Goal: Task Accomplishment & Management: Manage account settings

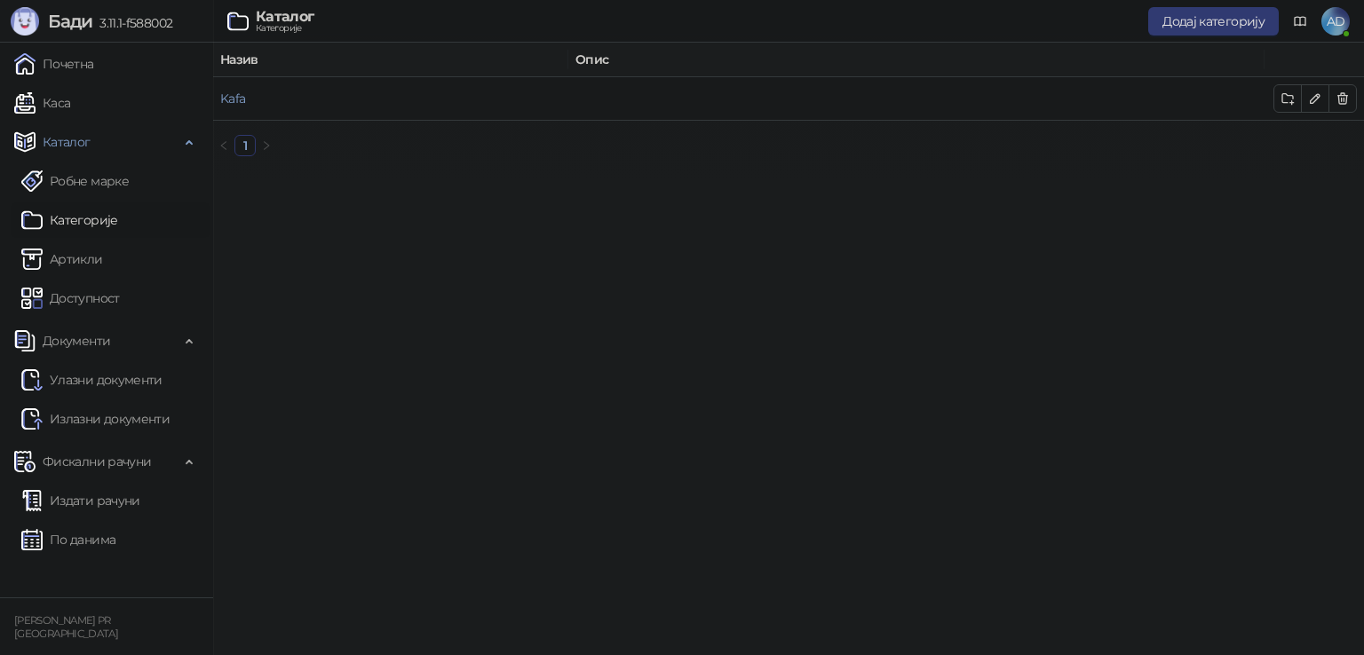
click at [92, 254] on link "Артикли" at bounding box center [62, 259] width 82 height 36
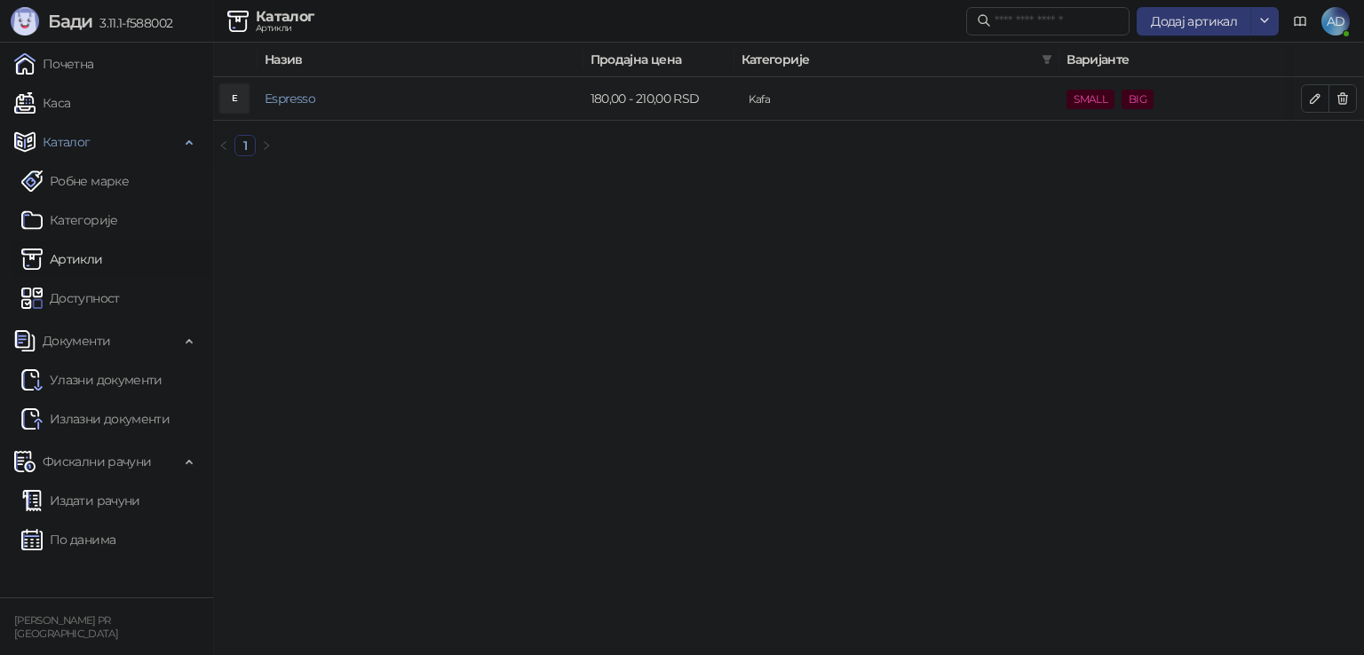
click at [289, 98] on link "Espresso" at bounding box center [290, 99] width 51 height 16
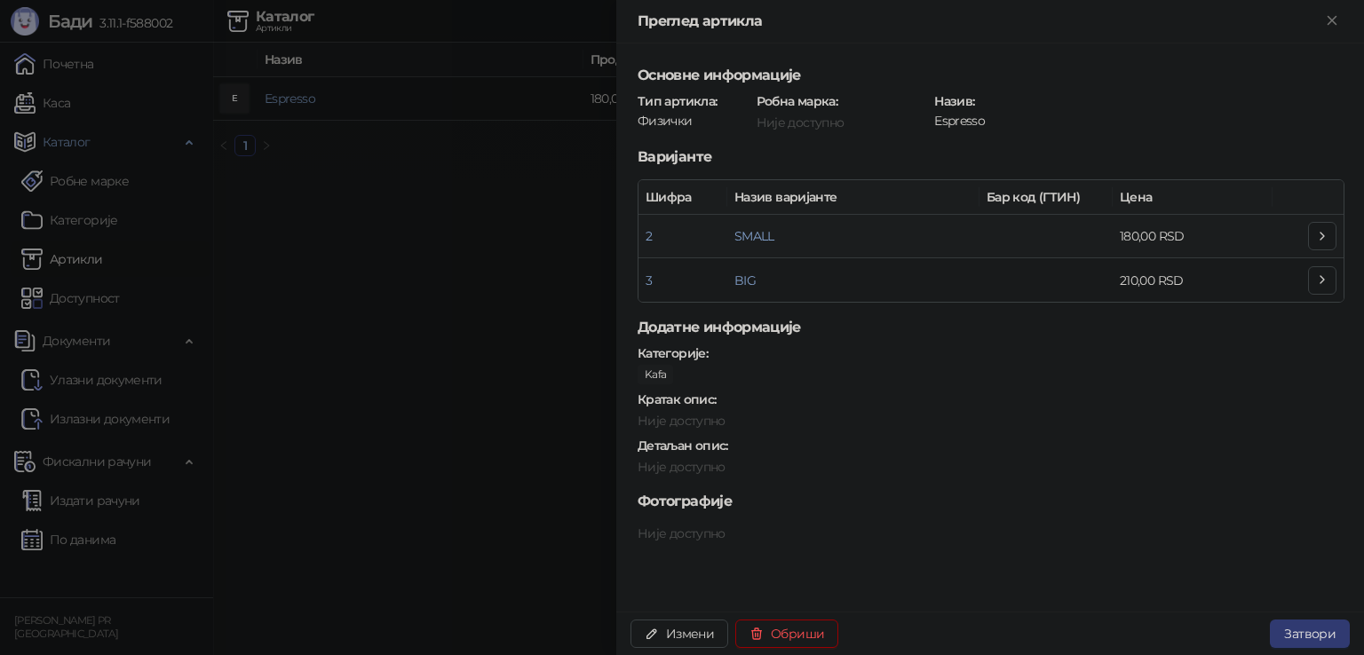
click at [1315, 236] on icon "button" at bounding box center [1322, 236] width 14 height 14
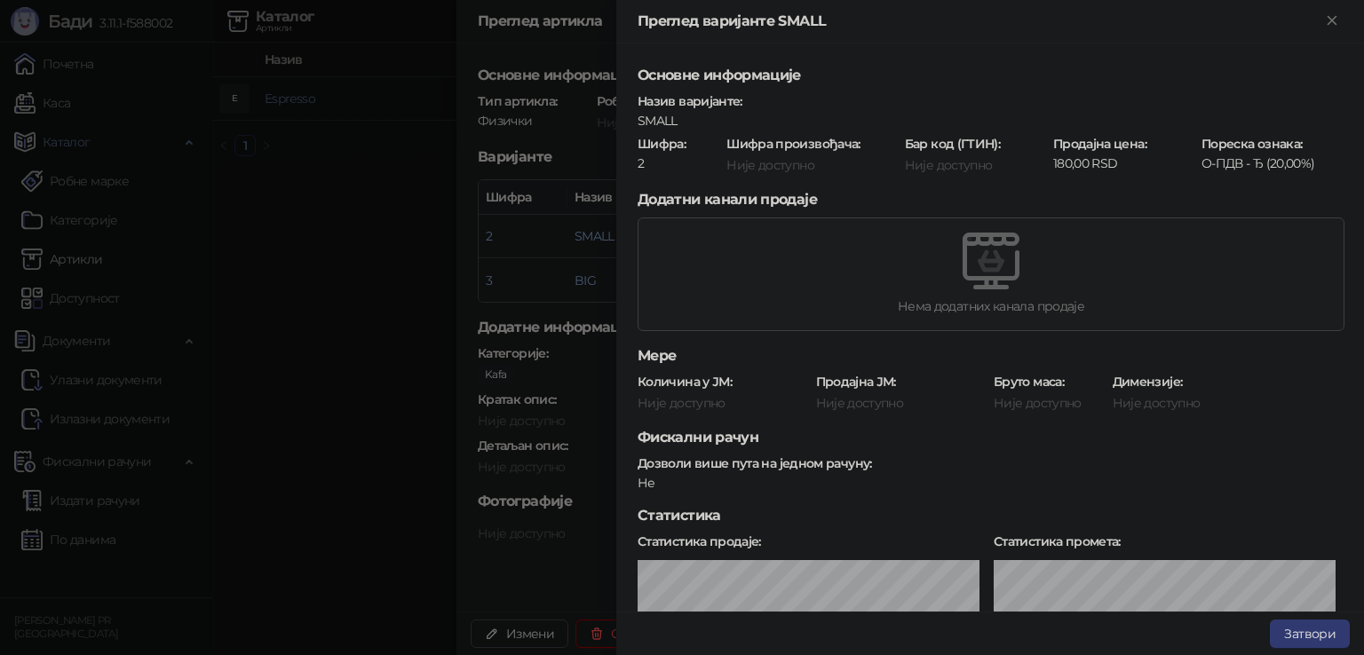
click at [574, 184] on div at bounding box center [682, 327] width 1364 height 655
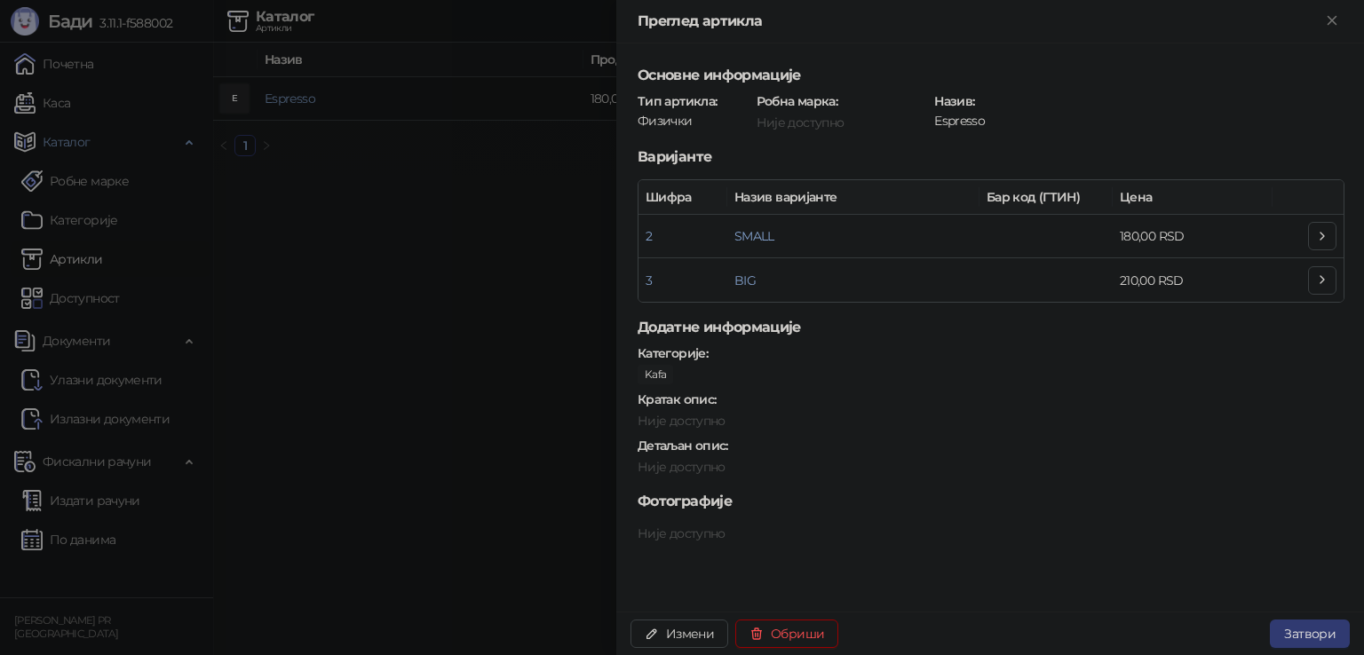
click at [429, 225] on div at bounding box center [682, 327] width 1364 height 655
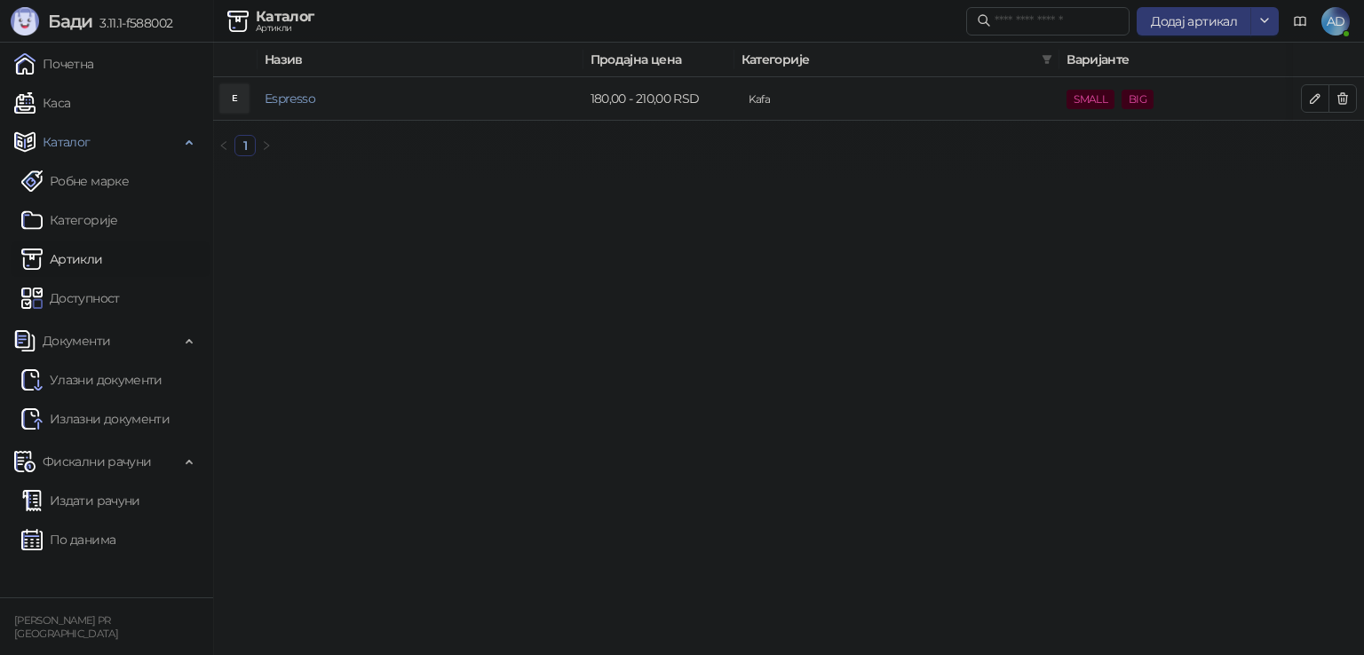
click at [1311, 107] on button "button" at bounding box center [1315, 98] width 28 height 28
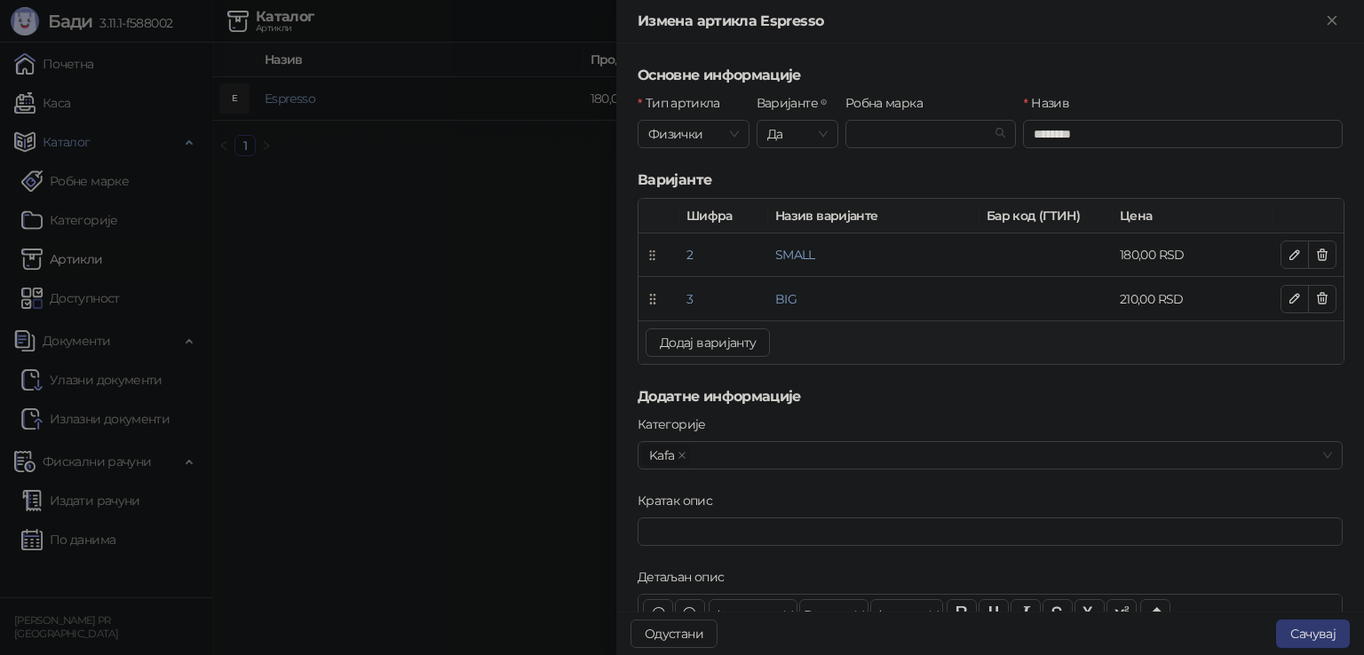
click at [1318, 96] on div "Тип артикла Физички Варијанте Да Робна марка Назив ********" at bounding box center [990, 131] width 712 height 76
click at [1287, 248] on icon "button" at bounding box center [1294, 255] width 14 height 14
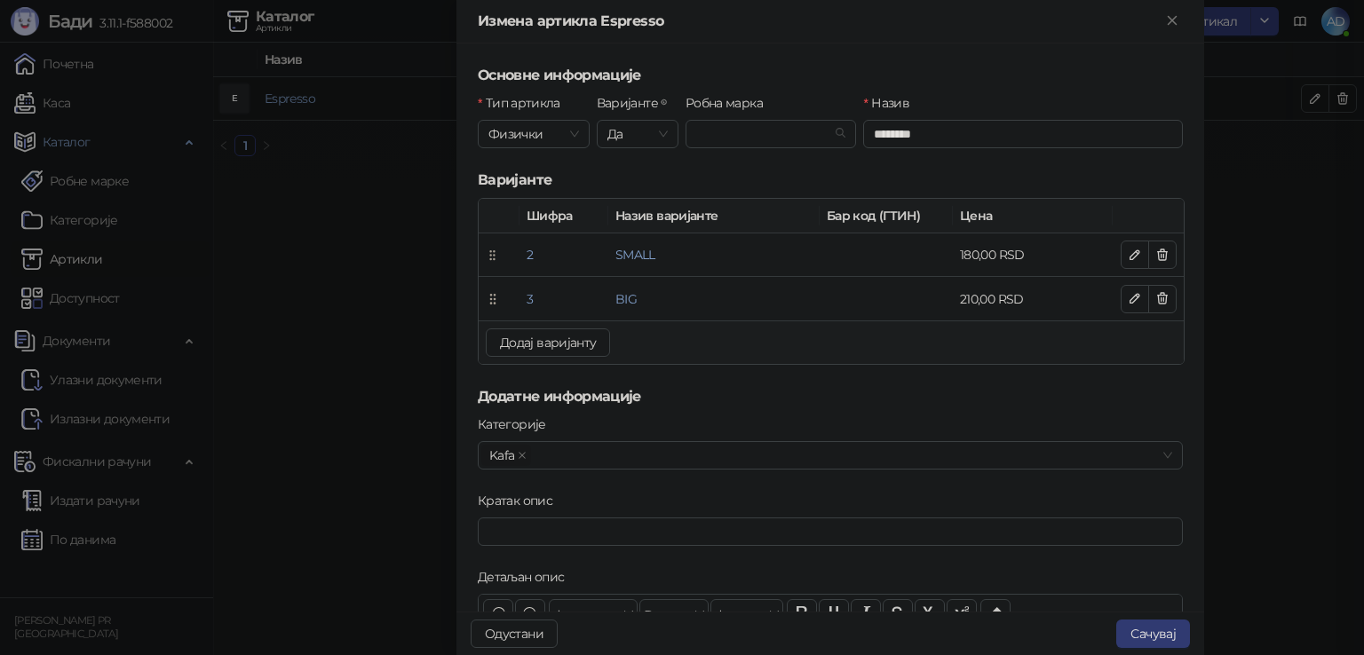
type input "*****"
type input "*"
type input "******"
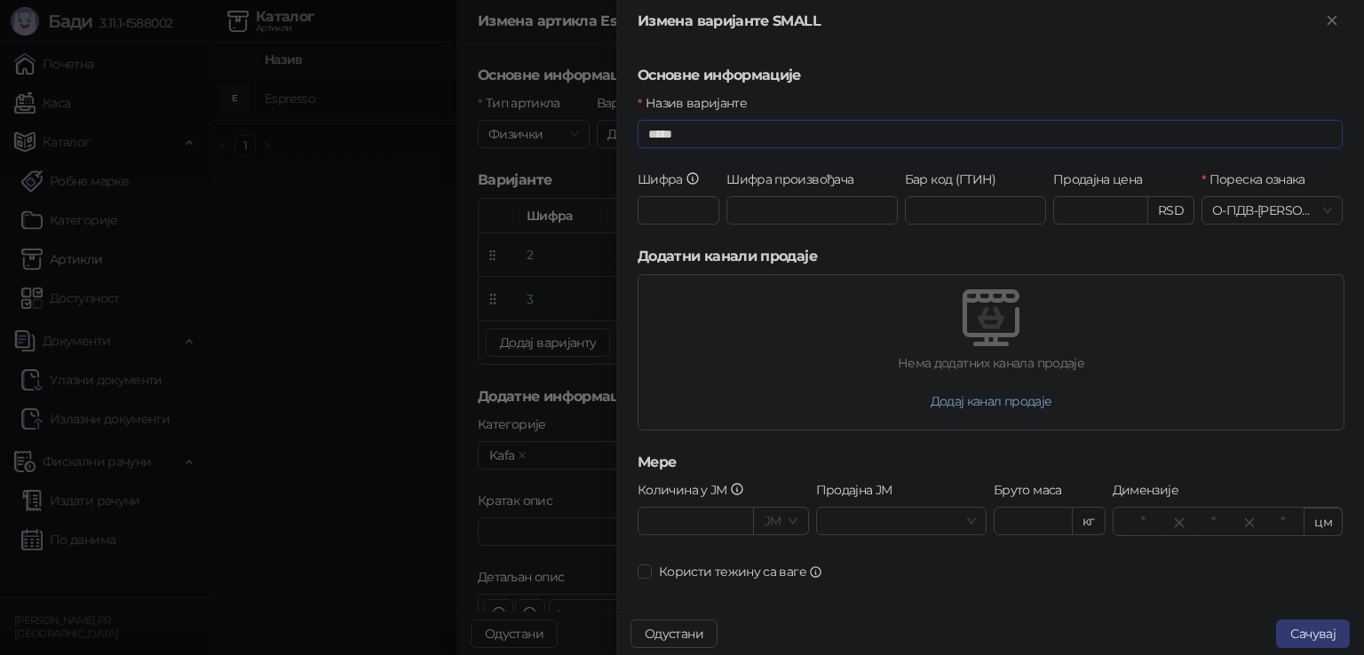
click at [720, 126] on input "*****" at bounding box center [989, 134] width 705 height 28
click at [727, 165] on div "Назив варијанте *****" at bounding box center [990, 131] width 712 height 76
click at [682, 216] on input "*" at bounding box center [678, 210] width 82 height 28
click at [770, 210] on input "Шифра произвођача" at bounding box center [811, 210] width 171 height 28
click at [777, 170] on label "Шифра произвођача" at bounding box center [795, 180] width 139 height 20
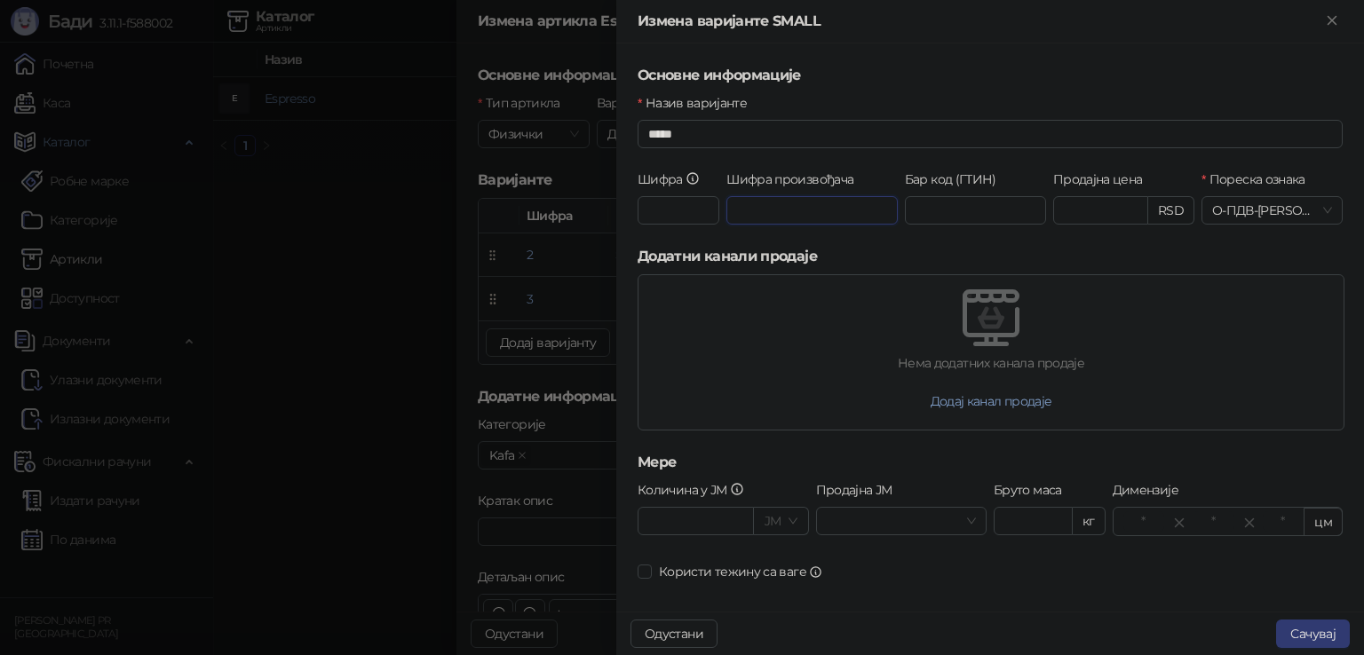
click at [777, 196] on input "Шифра произвођача" at bounding box center [811, 210] width 171 height 28
click at [986, 178] on label "Бар код (ГТИН)" at bounding box center [956, 180] width 102 height 20
click at [986, 196] on input "Бар код (ГТИН)" at bounding box center [975, 210] width 141 height 28
click at [1138, 339] on div at bounding box center [990, 317] width 705 height 57
drag, startPoint x: 682, startPoint y: 248, endPoint x: 852, endPoint y: 271, distance: 172.0
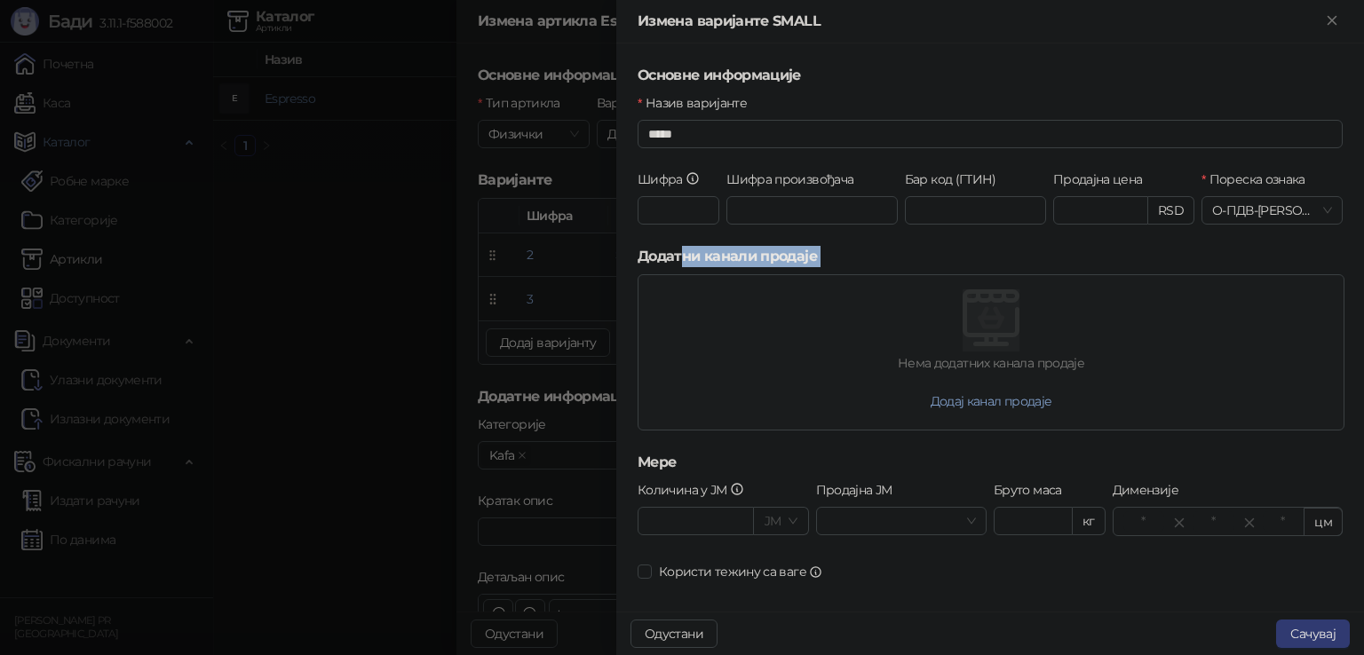
click at [852, 271] on form "Основне информације Назив варијанте ***** Шифра * Шифра произвођача Бар код (ГТ…" at bounding box center [989, 375] width 705 height 621
click at [979, 398] on span "Додај канал продаје" at bounding box center [991, 401] width 122 height 16
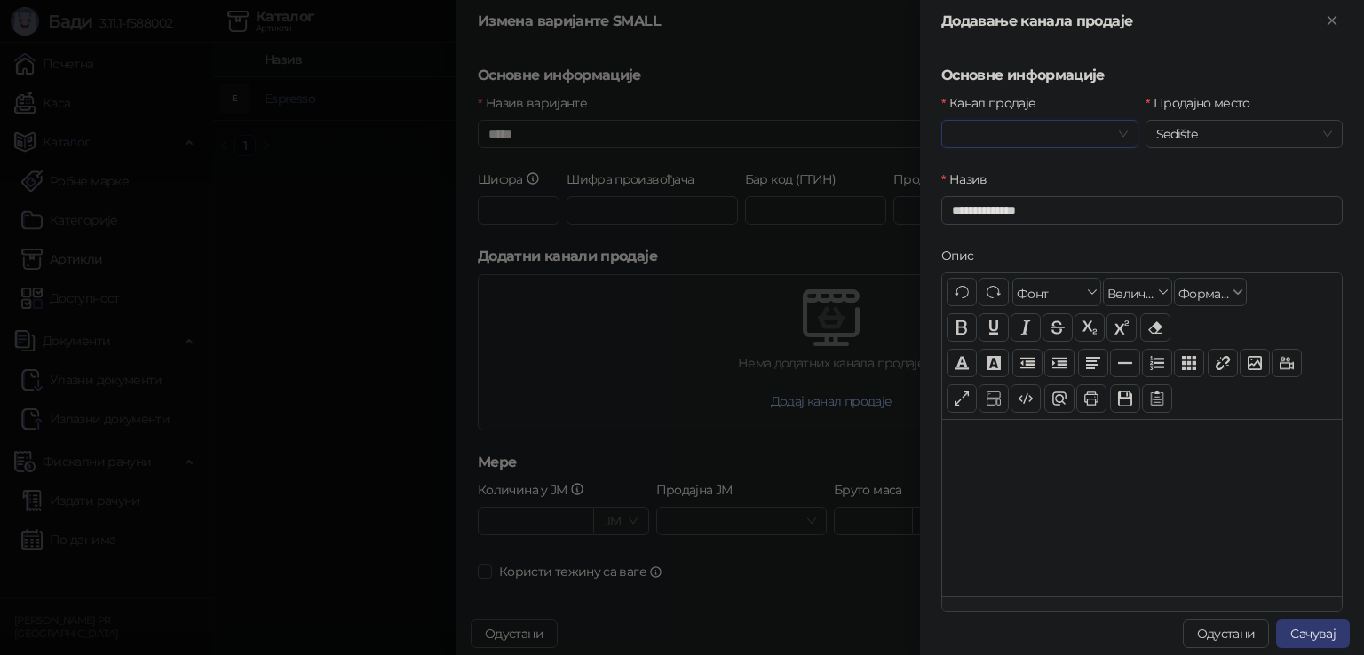
click at [1087, 143] on input "Канал продаје" at bounding box center [1032, 134] width 160 height 27
click at [1000, 163] on div "Wolt" at bounding box center [1036, 170] width 162 height 20
click at [1178, 139] on span "Sedište" at bounding box center [1244, 134] width 176 height 27
click at [1179, 168] on div "Sedište" at bounding box center [1233, 170] width 162 height 20
click at [1009, 227] on div "**********" at bounding box center [1142, 208] width 408 height 76
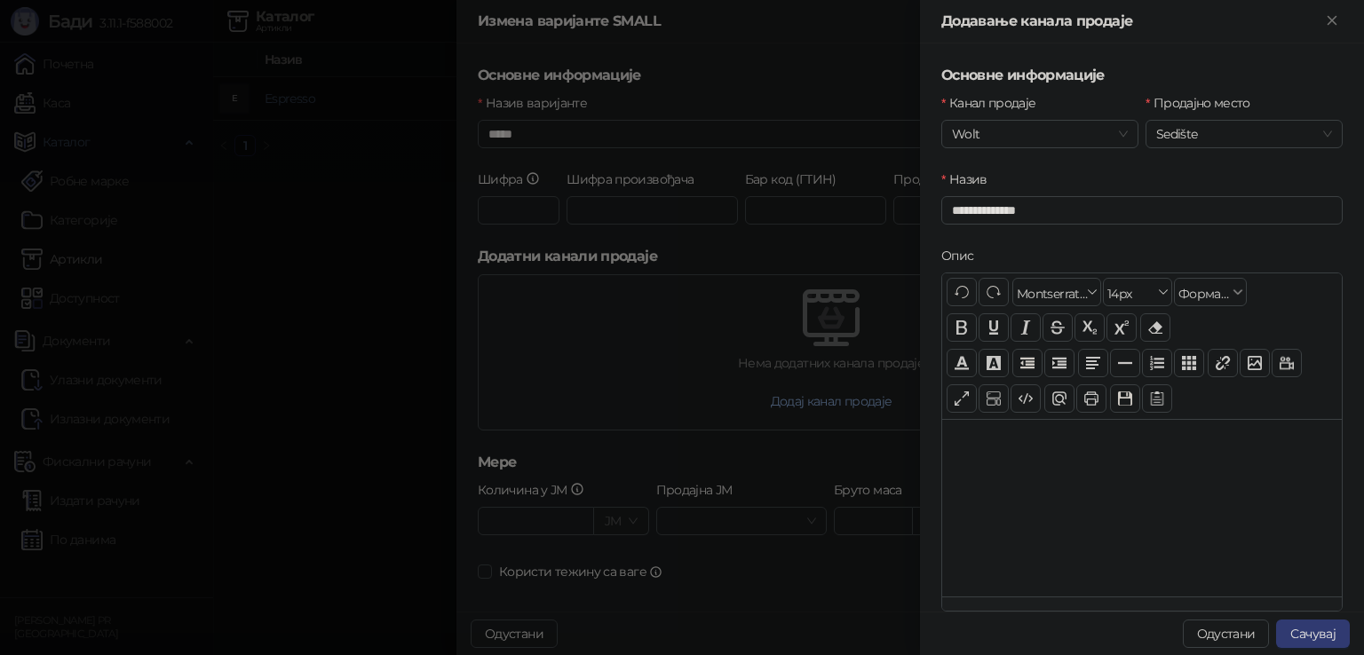
click at [1065, 498] on div at bounding box center [1142, 508] width 400 height 178
click at [1012, 214] on input "**********" at bounding box center [1141, 210] width 401 height 28
click at [1073, 214] on input "**********" at bounding box center [1141, 210] width 401 height 28
click at [1309, 633] on button "Сачувај" at bounding box center [1313, 634] width 74 height 28
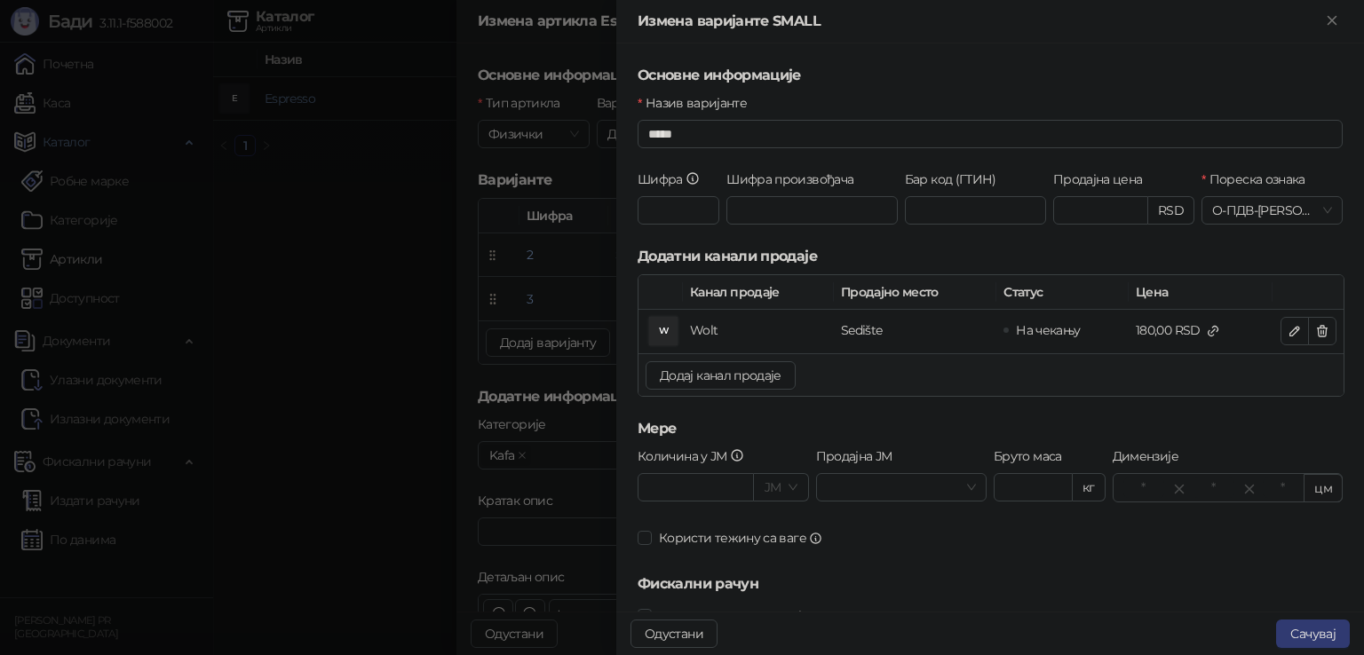
click at [698, 374] on span "Додај канал продаје" at bounding box center [721, 376] width 122 height 16
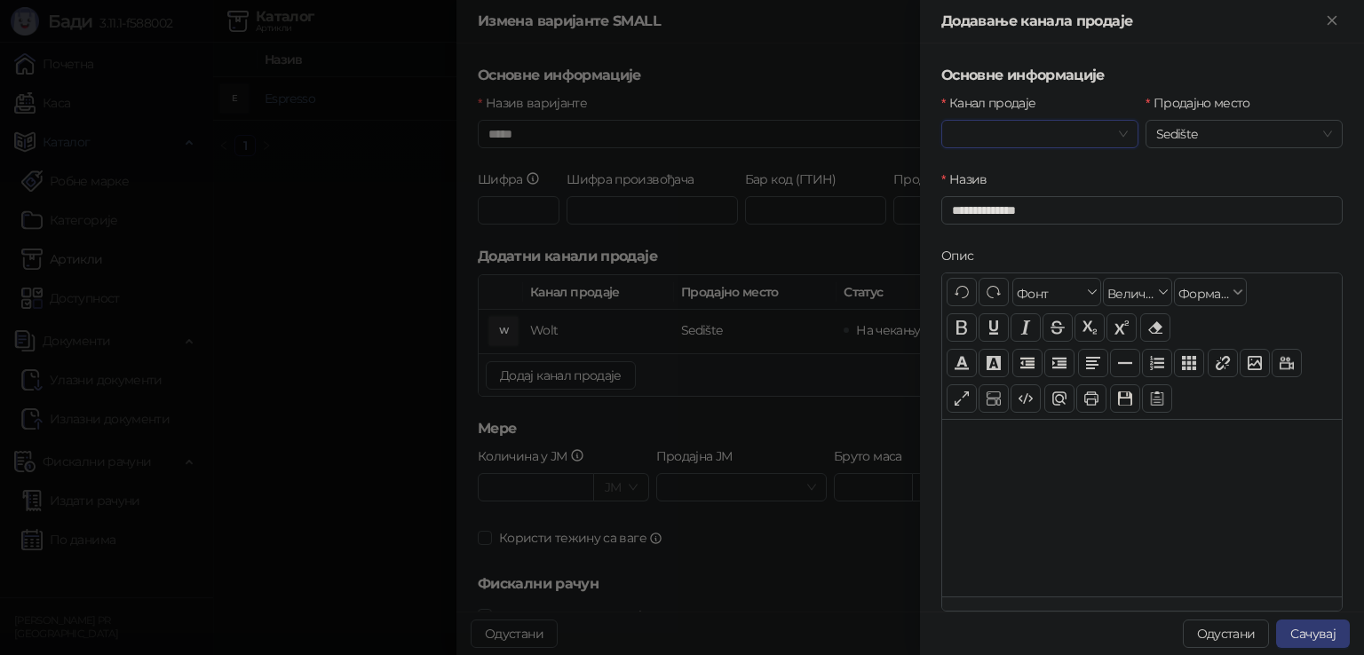
click at [1094, 129] on input "Канал продаје" at bounding box center [1032, 134] width 160 height 27
click at [1208, 86] on form "**********" at bounding box center [1141, 407] width 401 height 684
click at [1321, 637] on button "Сачувај" at bounding box center [1313, 634] width 74 height 28
click at [1215, 632] on button "Одустани" at bounding box center [1226, 634] width 87 height 28
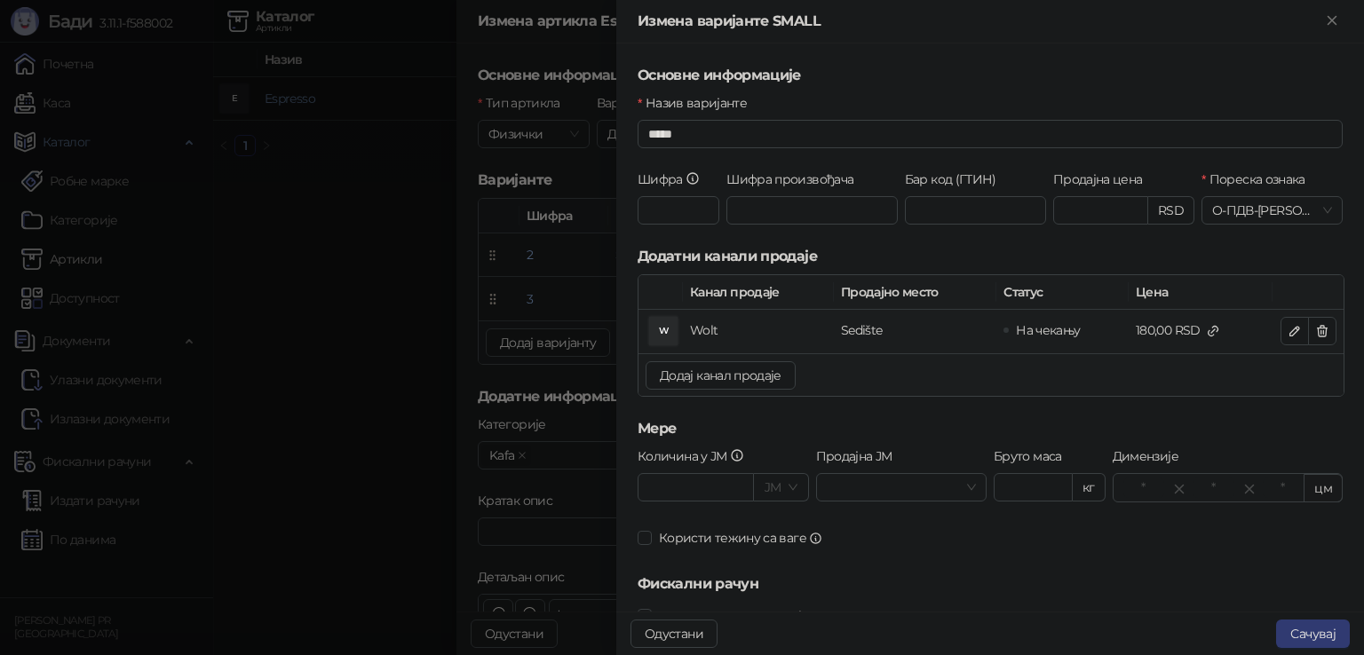
click at [672, 331] on div "W" at bounding box center [663, 331] width 28 height 28
click at [1301, 629] on span "Сачувај" at bounding box center [1312, 634] width 45 height 16
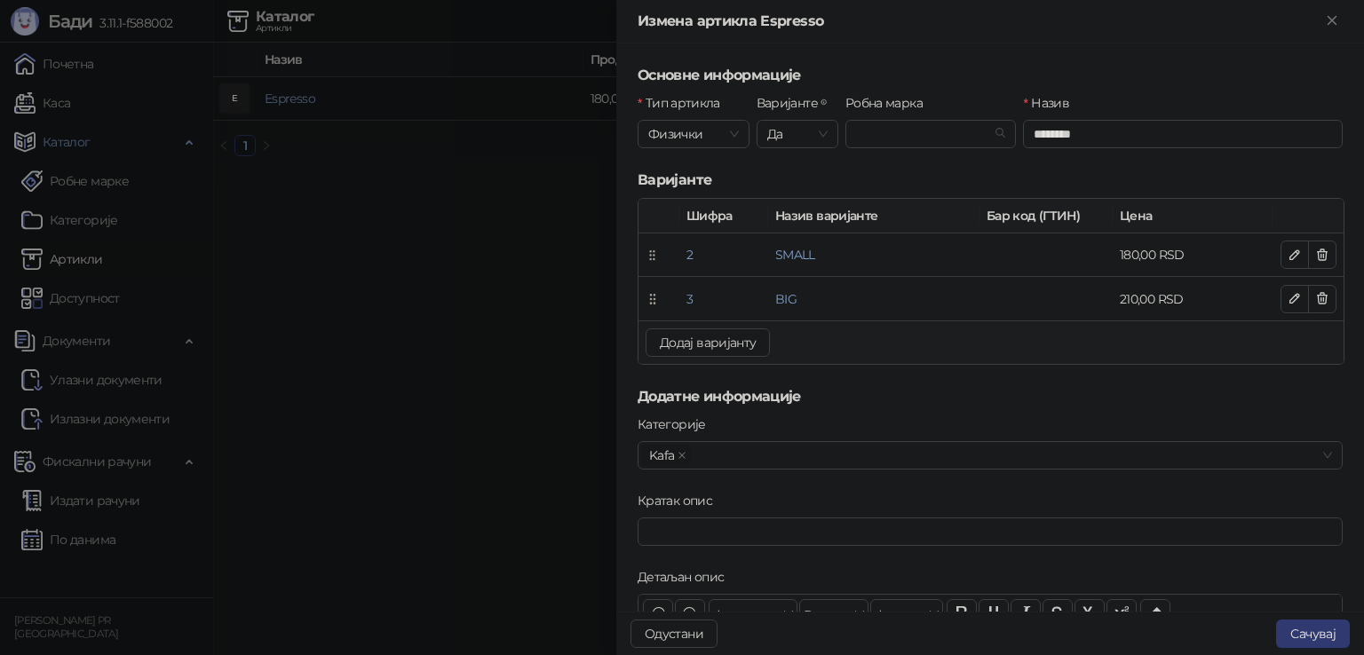
click at [1314, 627] on button "Сачувај" at bounding box center [1313, 634] width 74 height 28
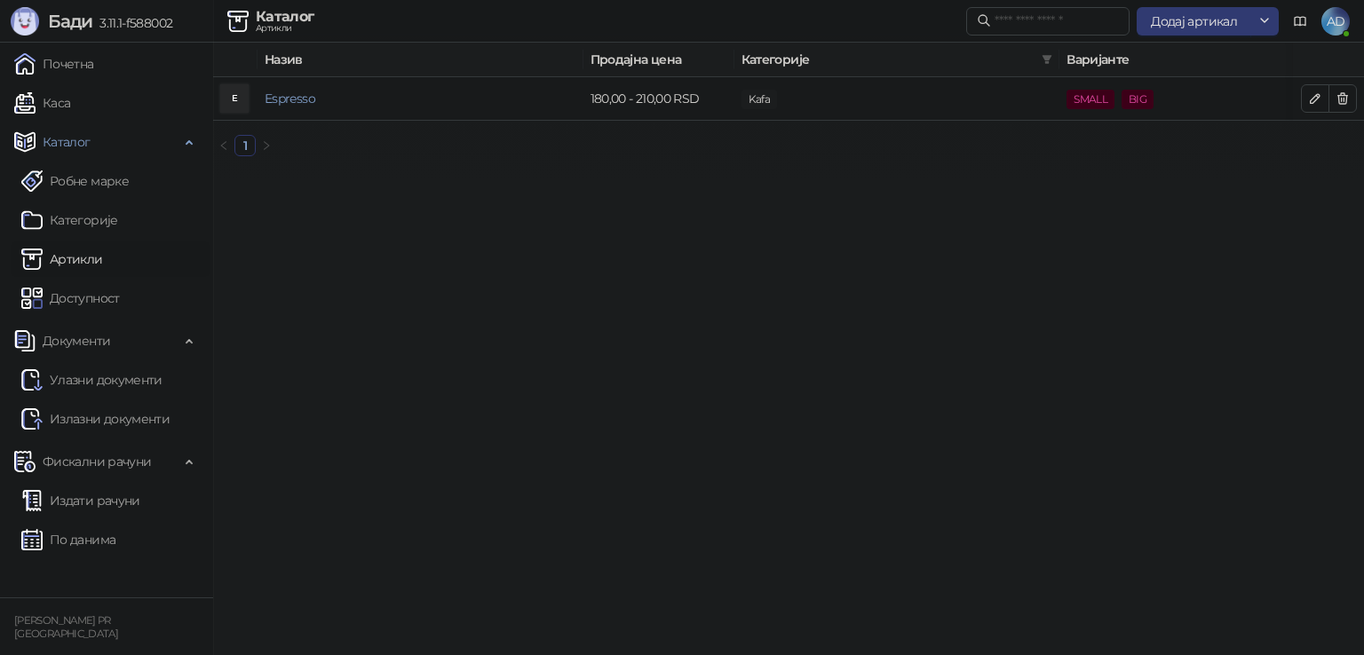
click at [1207, 20] on span "Додај артикал" at bounding box center [1194, 21] width 86 height 16
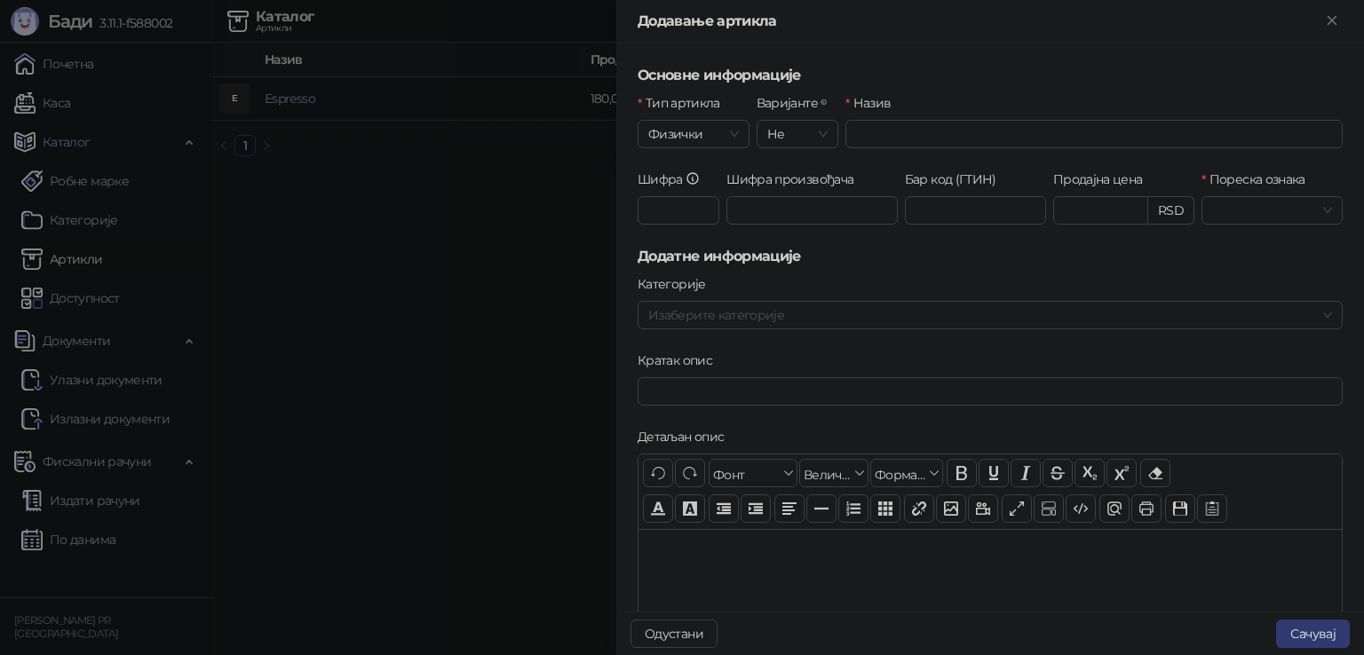
click at [590, 260] on div at bounding box center [682, 327] width 1364 height 655
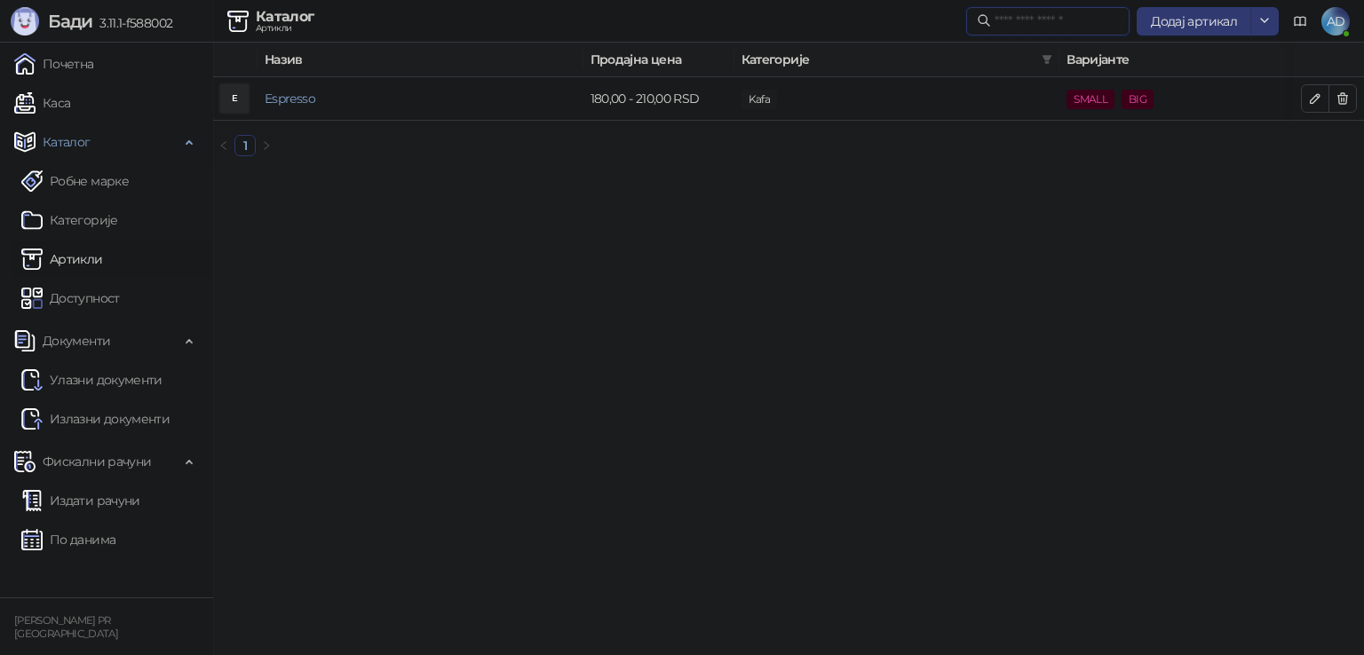
click at [1046, 12] on input "text" at bounding box center [1056, 22] width 124 height 20
drag, startPoint x: 1102, startPoint y: 166, endPoint x: 1232, endPoint y: 56, distance: 170.7
click at [1103, 156] on ul "1" at bounding box center [788, 145] width 1151 height 21
click at [70, 96] on link "Каса" at bounding box center [42, 103] width 56 height 36
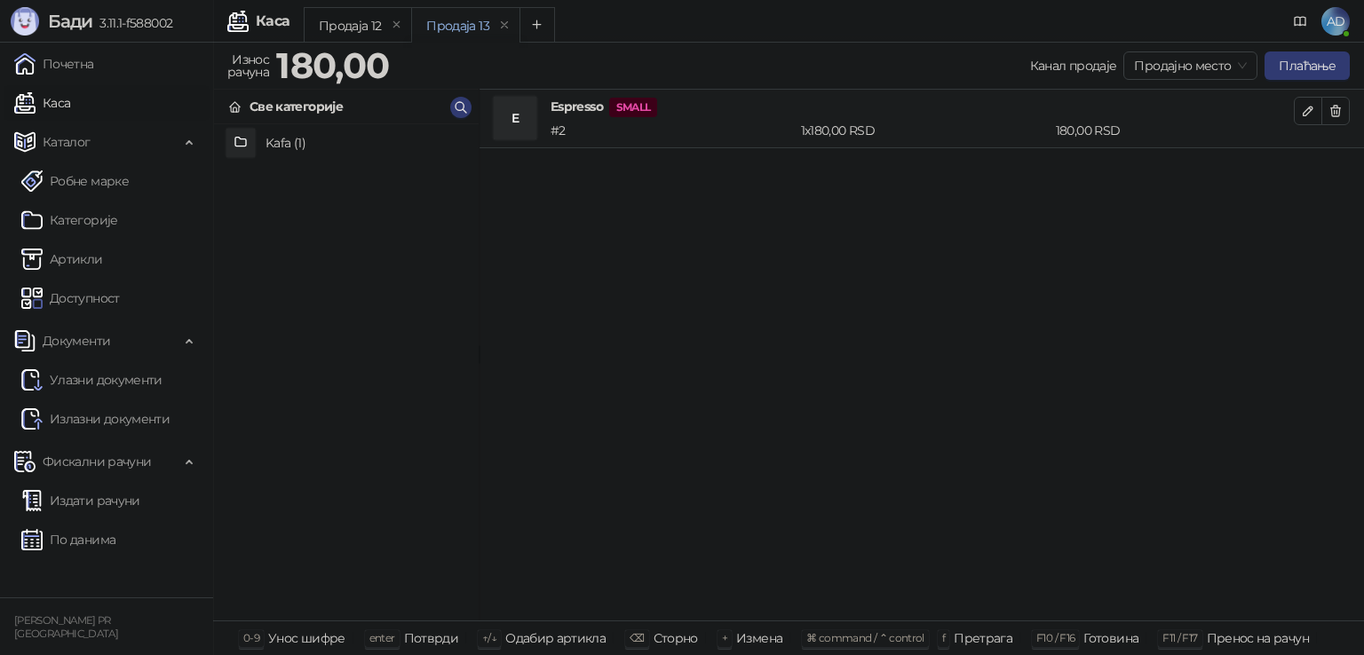
click at [1168, 66] on span "Продајно место" at bounding box center [1190, 65] width 113 height 27
click at [1174, 125] on div "Wolt" at bounding box center [1191, 130] width 105 height 20
click at [1183, 68] on span "Wolt" at bounding box center [1191, 65] width 112 height 27
click at [1176, 99] on div "Продајно место" at bounding box center [1191, 101] width 105 height 20
click at [582, 107] on h4 "Espresso SMALL" at bounding box center [921, 107] width 743 height 20
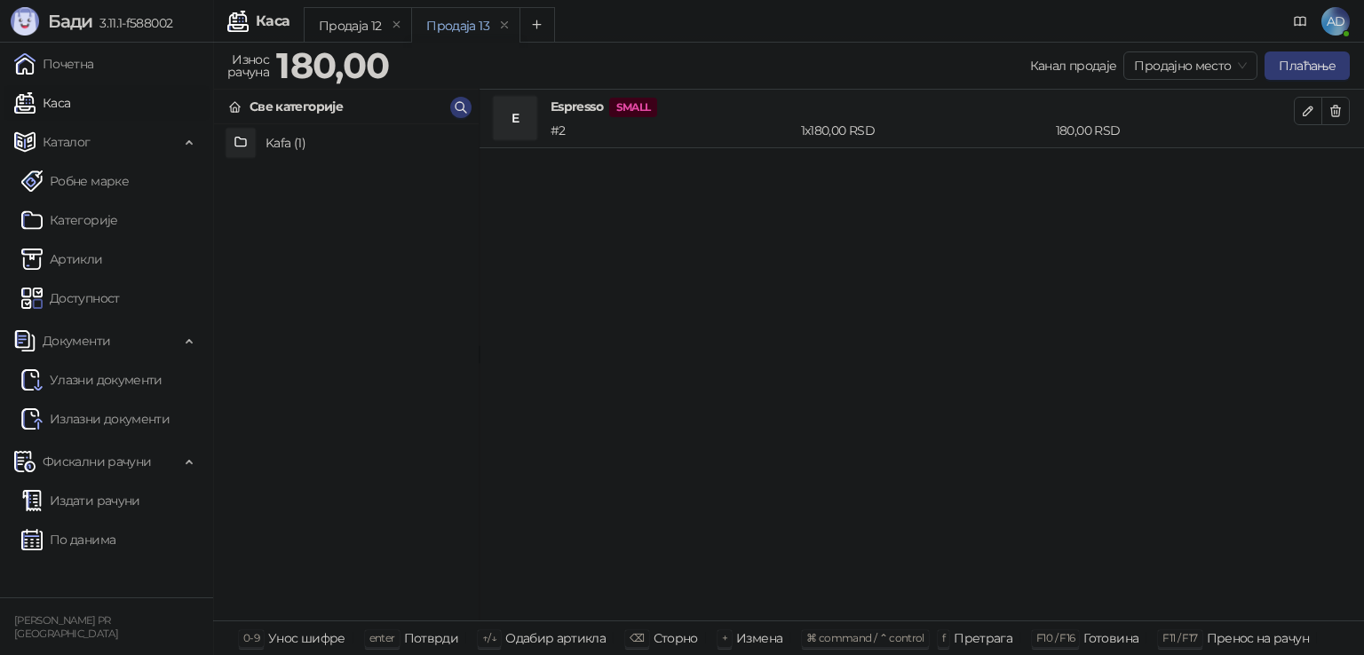
click at [1335, 110] on icon "button" at bounding box center [1335, 111] width 14 height 14
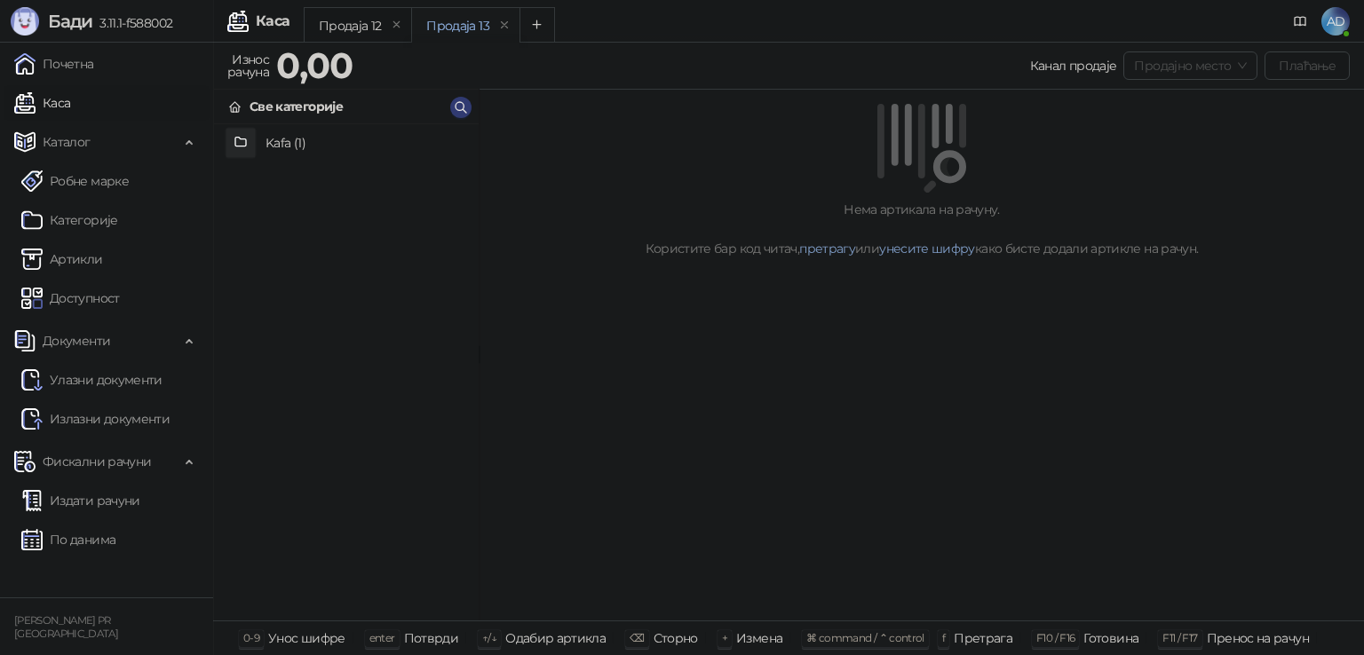
click at [1181, 61] on span "Продајно место" at bounding box center [1190, 65] width 113 height 27
click at [1192, 129] on div "Wolt" at bounding box center [1191, 130] width 105 height 20
click at [281, 134] on h4 "Kafa (1)" at bounding box center [364, 143] width 199 height 28
click at [305, 140] on h4 "Espresso" at bounding box center [364, 143] width 199 height 28
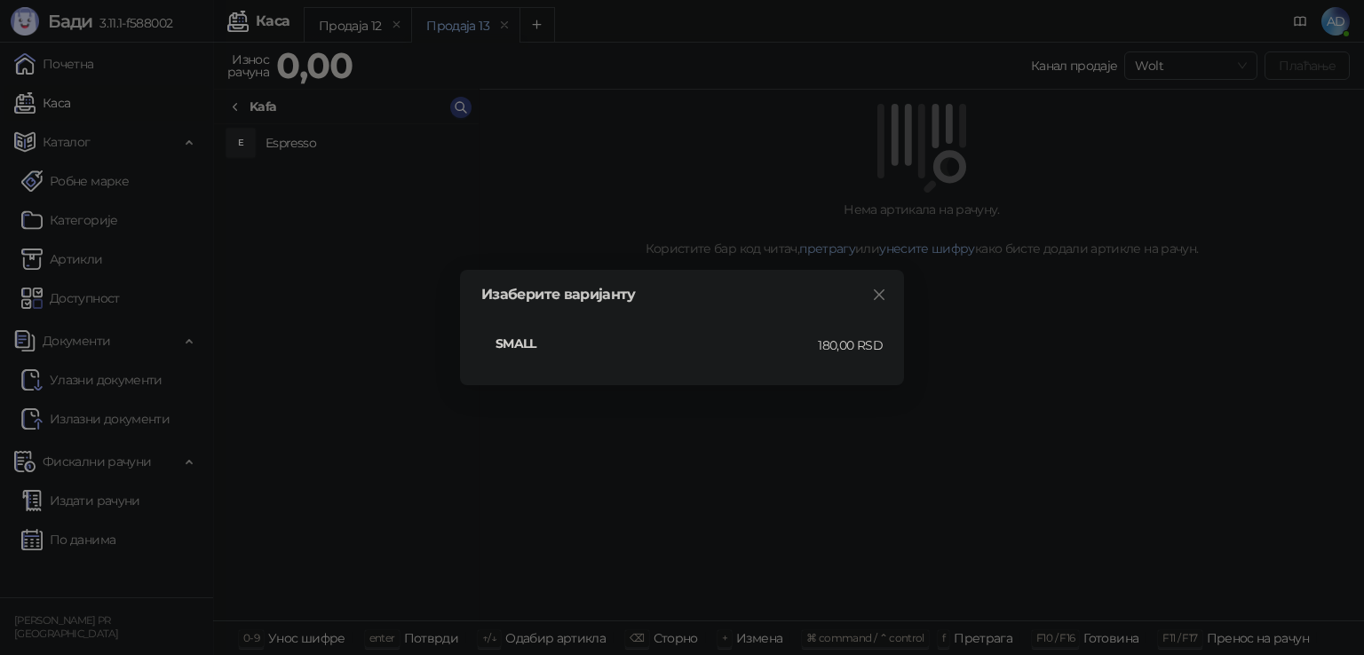
click at [526, 342] on h4 "SMALL" at bounding box center [656, 344] width 322 height 20
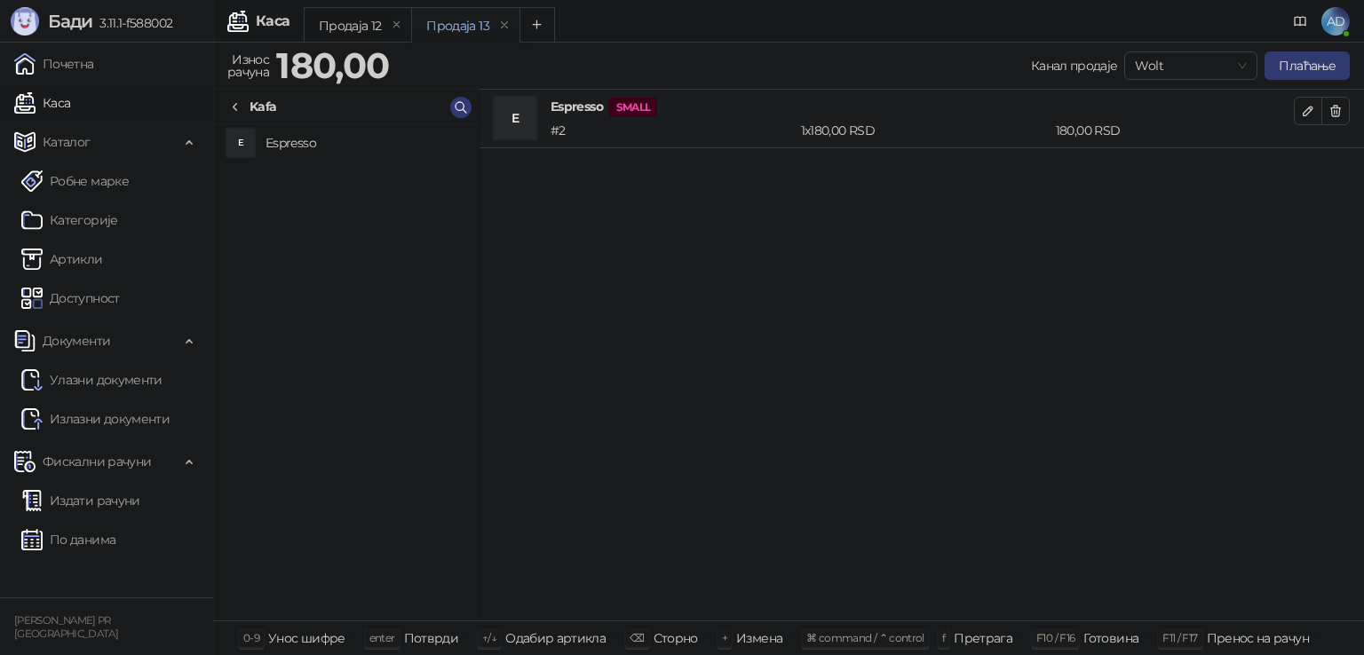
click at [1200, 69] on span "Wolt" at bounding box center [1191, 65] width 112 height 27
click at [1165, 99] on div "Продајно место" at bounding box center [1191, 101] width 105 height 20
click at [277, 141] on h4 "Espresso" at bounding box center [364, 143] width 199 height 28
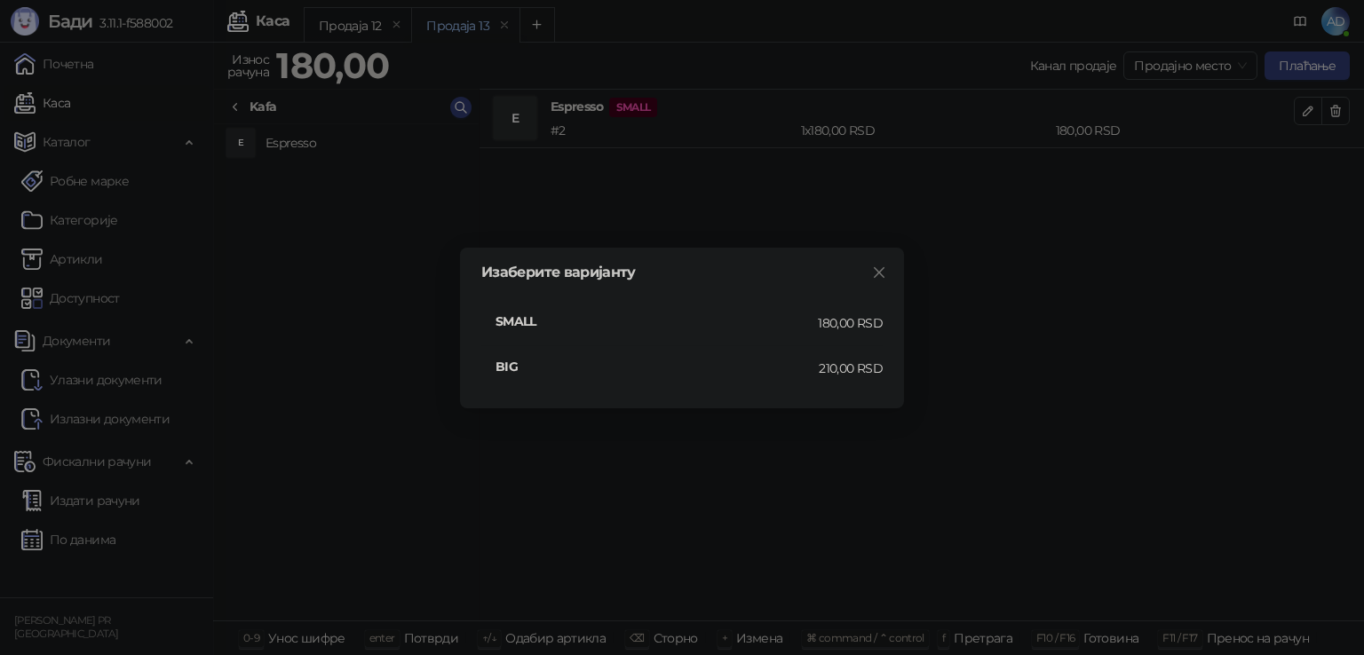
click at [864, 219] on div "Изаберите варијанту SMALL 180,00 RSD BIG 210,00 RSD" at bounding box center [682, 327] width 1364 height 655
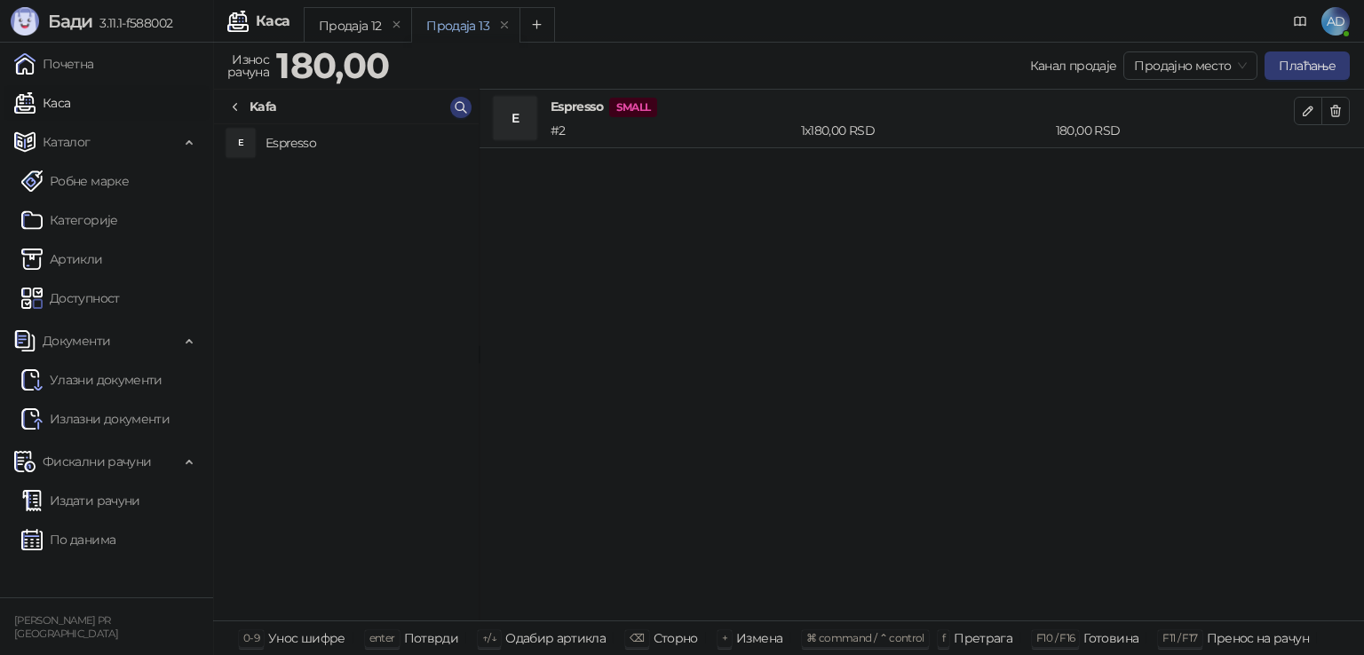
click at [79, 224] on link "Категорије" at bounding box center [69, 220] width 97 height 36
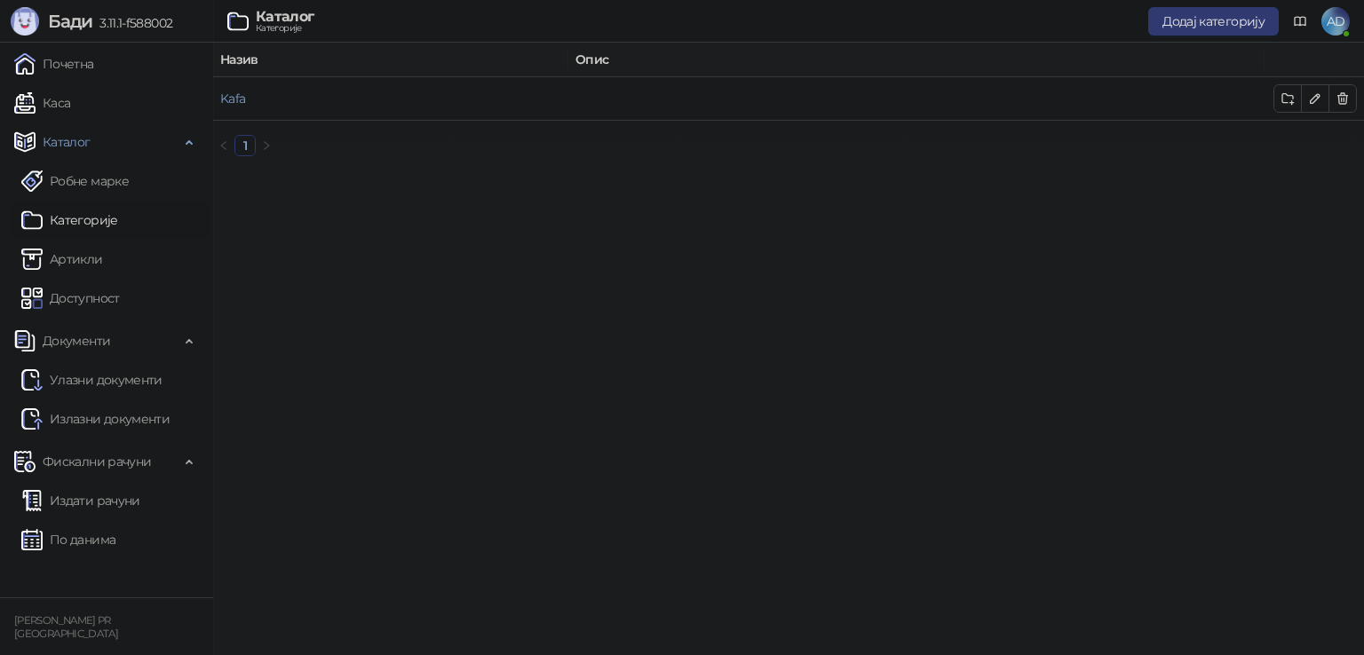
click at [75, 268] on link "Артикли" at bounding box center [62, 259] width 82 height 36
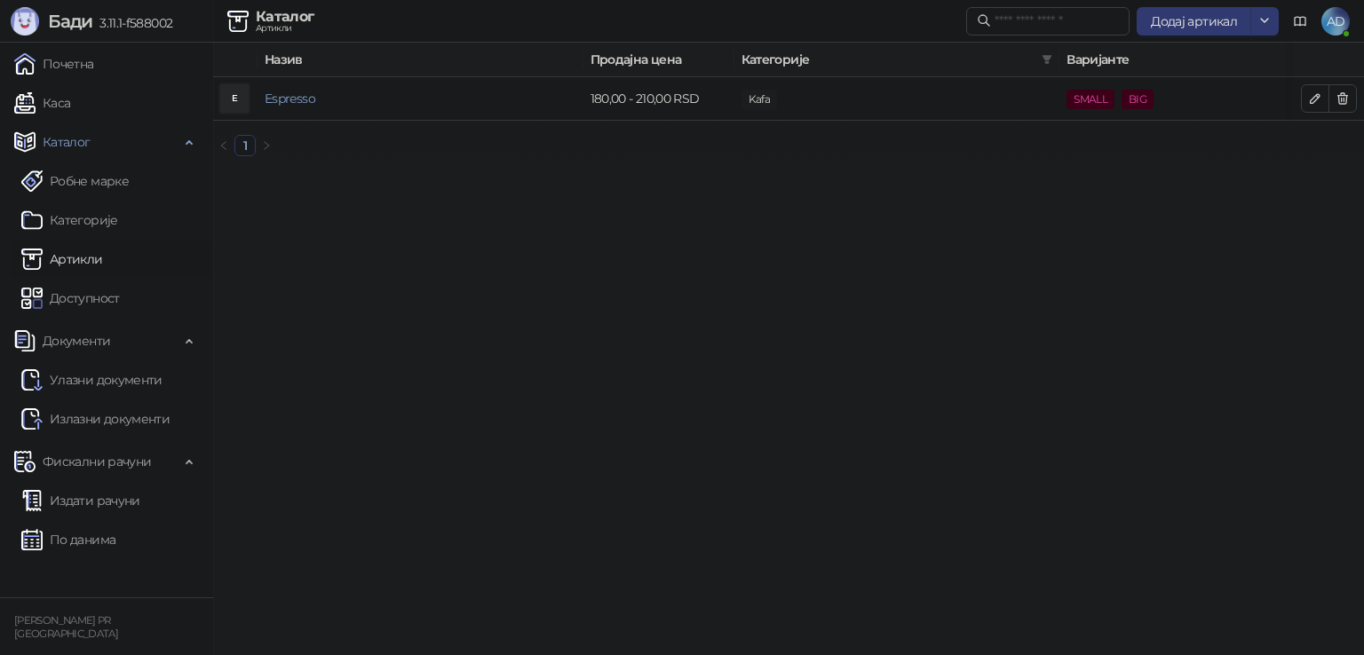
click at [94, 186] on link "Робне марке" at bounding box center [74, 181] width 107 height 36
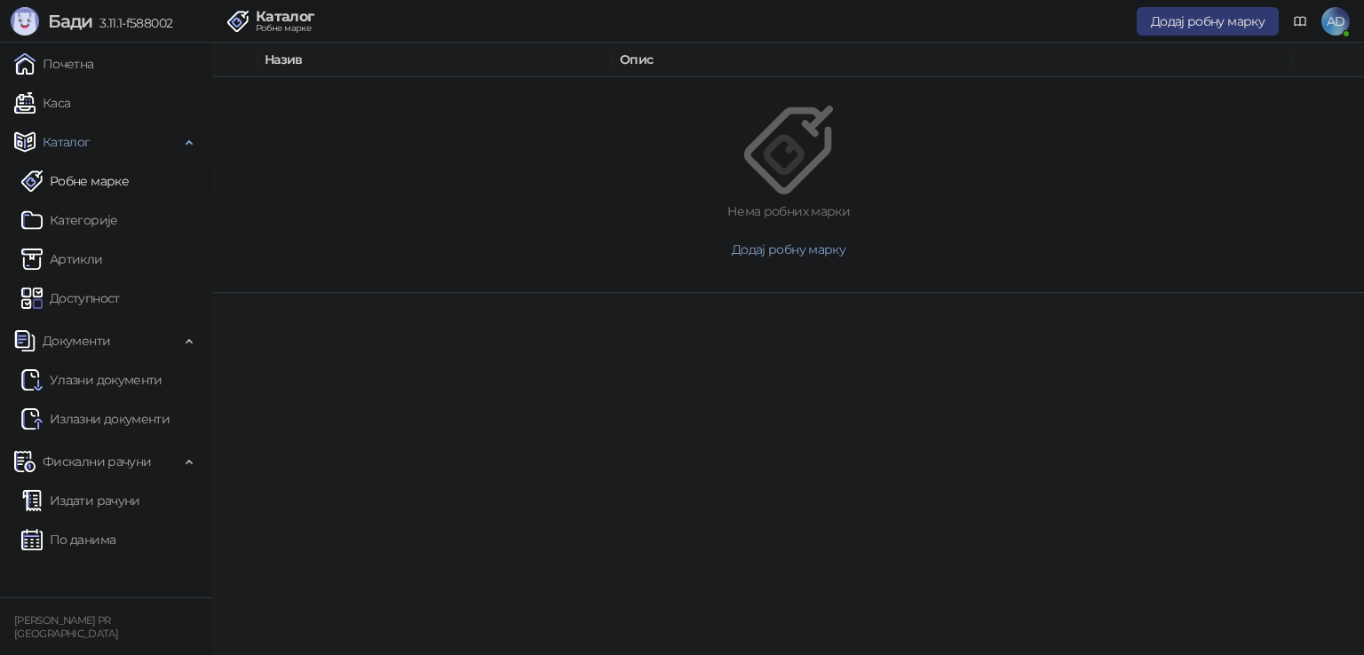
click at [89, 257] on link "Артикли" at bounding box center [62, 259] width 82 height 36
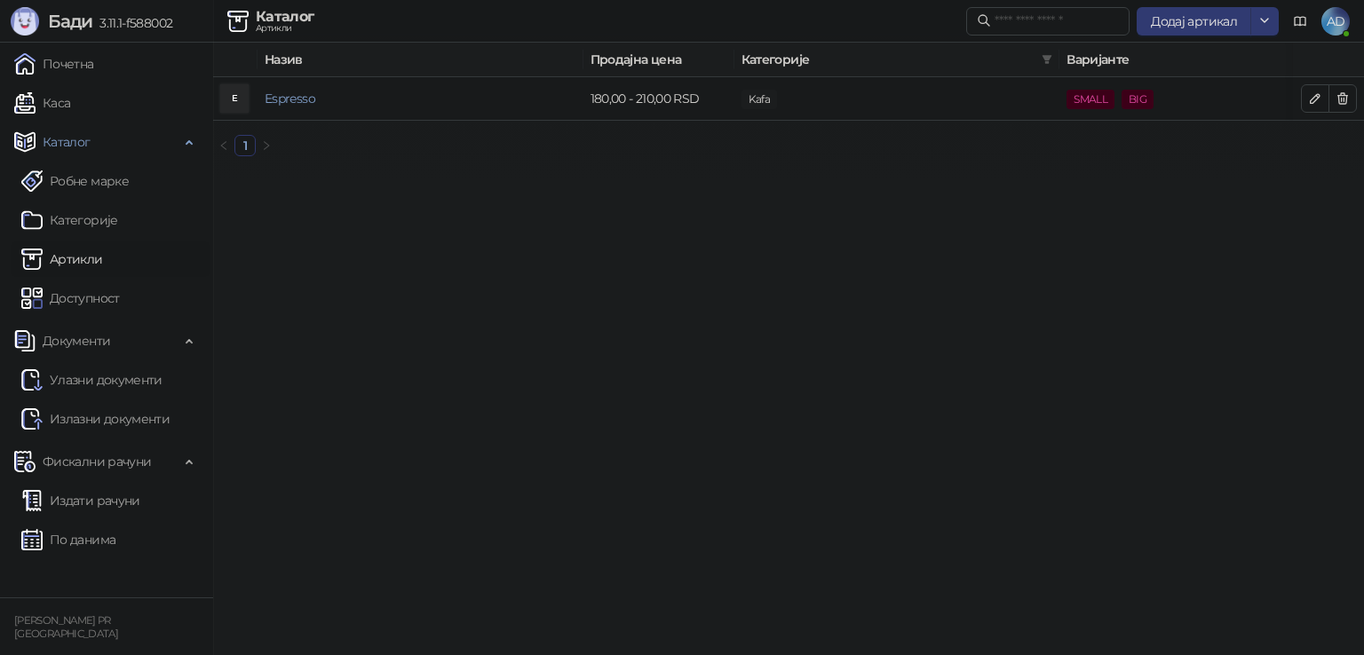
click at [86, 186] on link "Робне марке" at bounding box center [74, 181] width 107 height 36
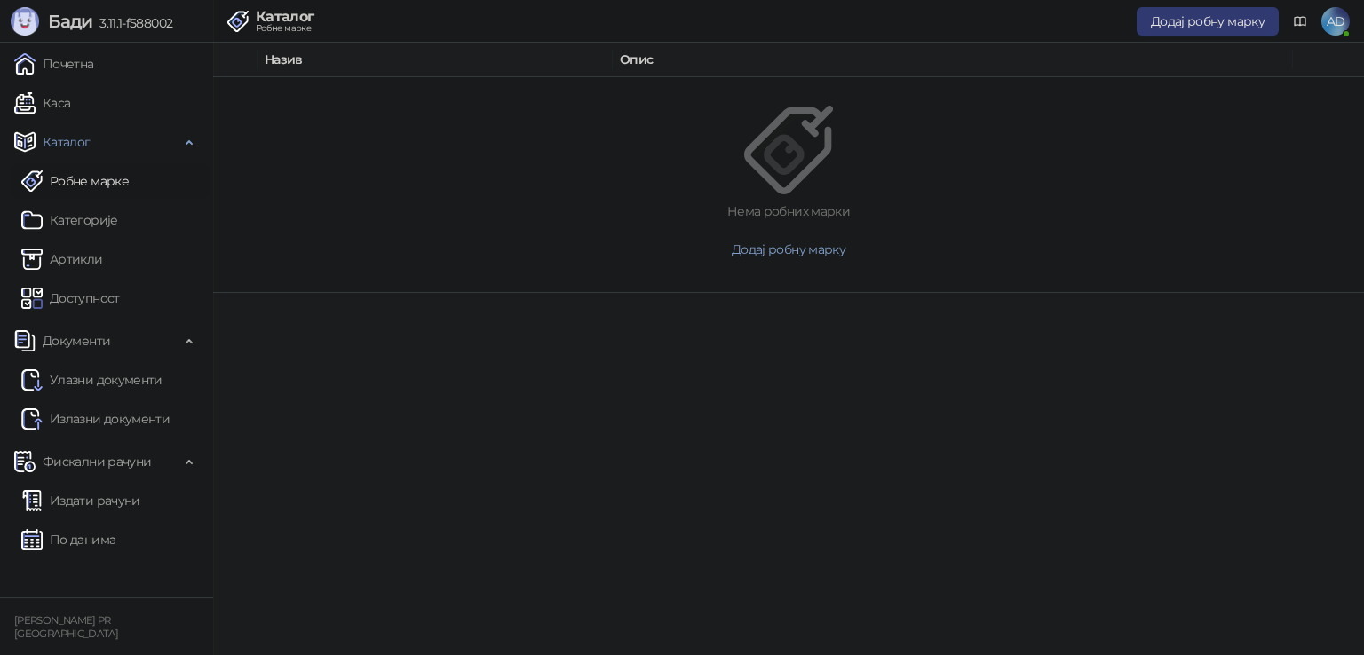
click at [78, 265] on link "Артикли" at bounding box center [62, 259] width 82 height 36
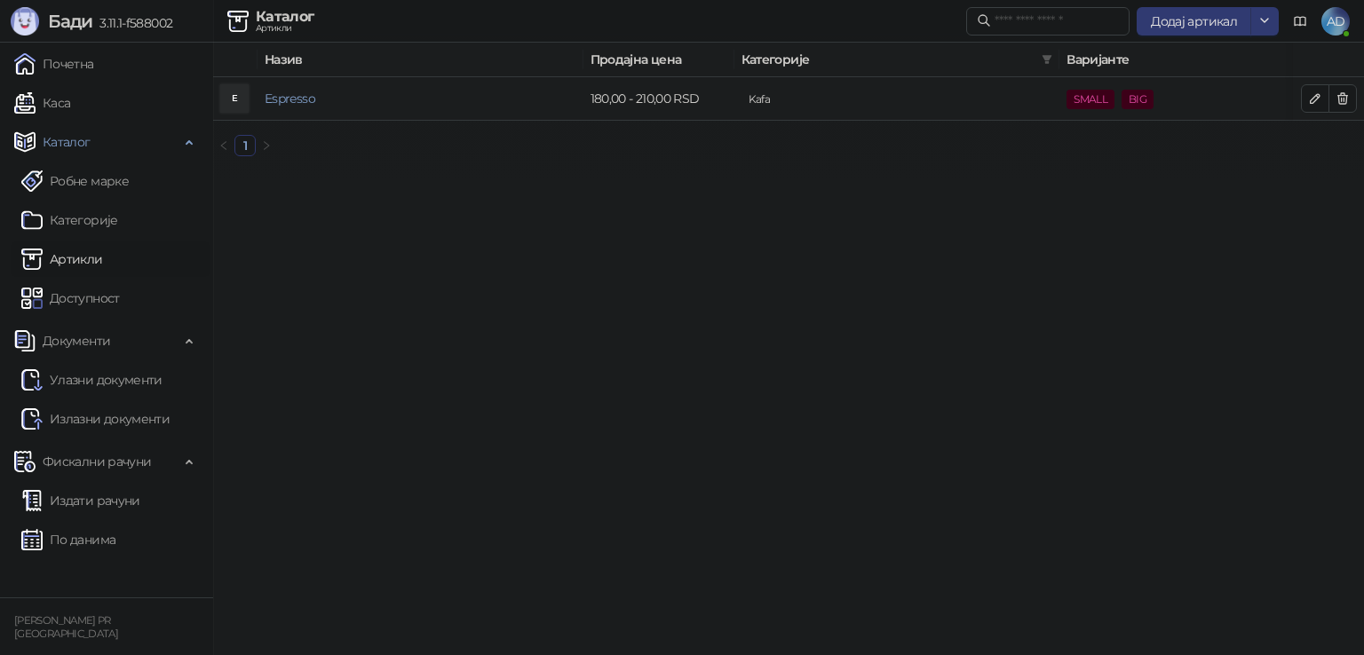
click at [283, 102] on link "Espresso" at bounding box center [290, 99] width 51 height 16
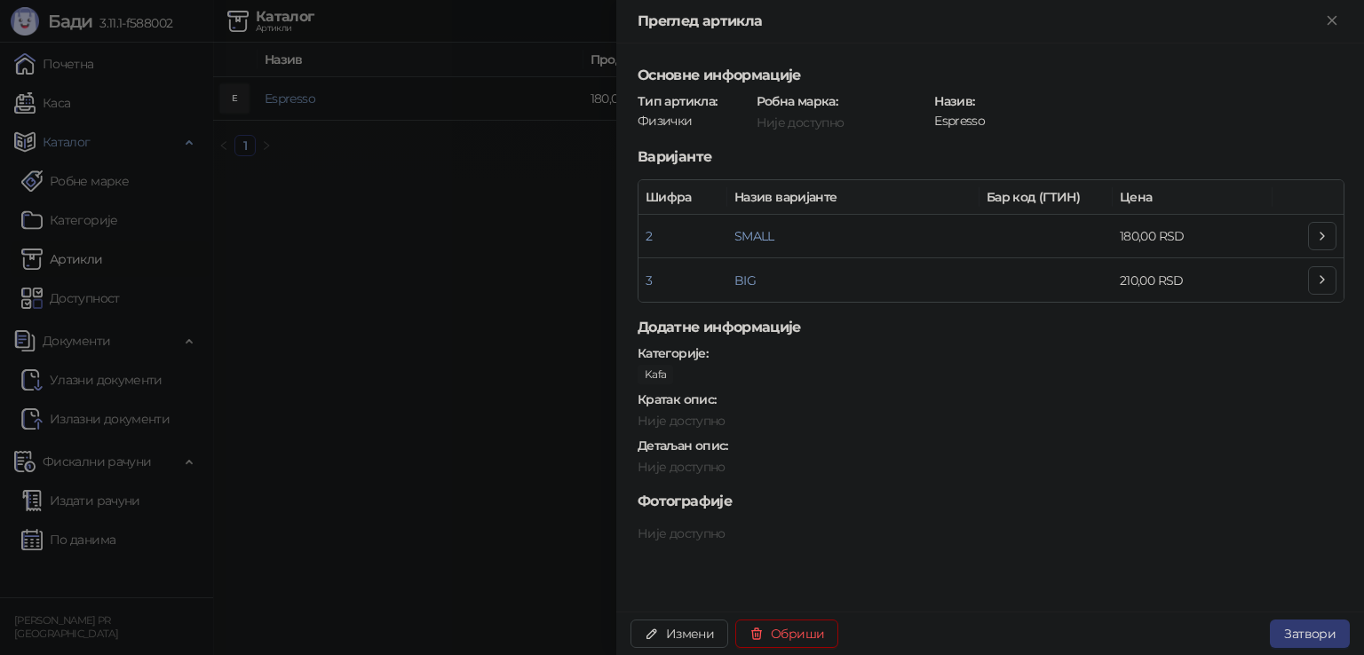
click at [667, 629] on button "Измени" at bounding box center [679, 634] width 98 height 28
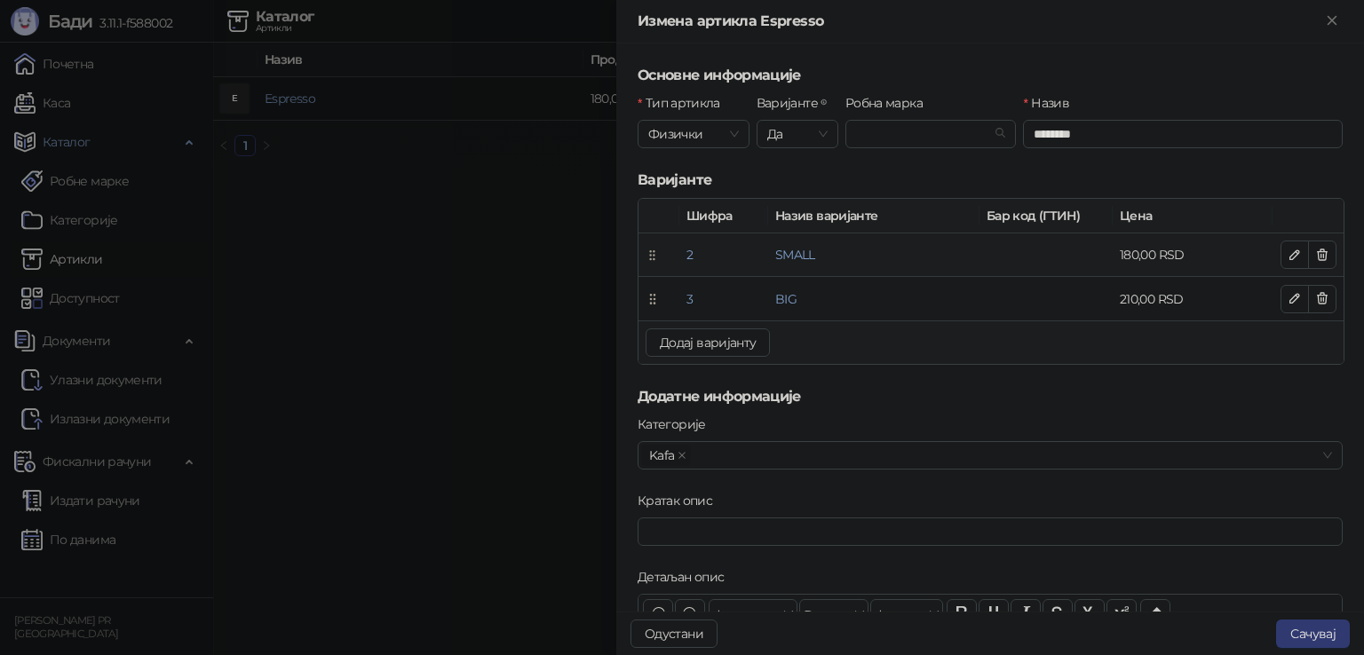
click at [1287, 260] on icon "button" at bounding box center [1294, 255] width 14 height 14
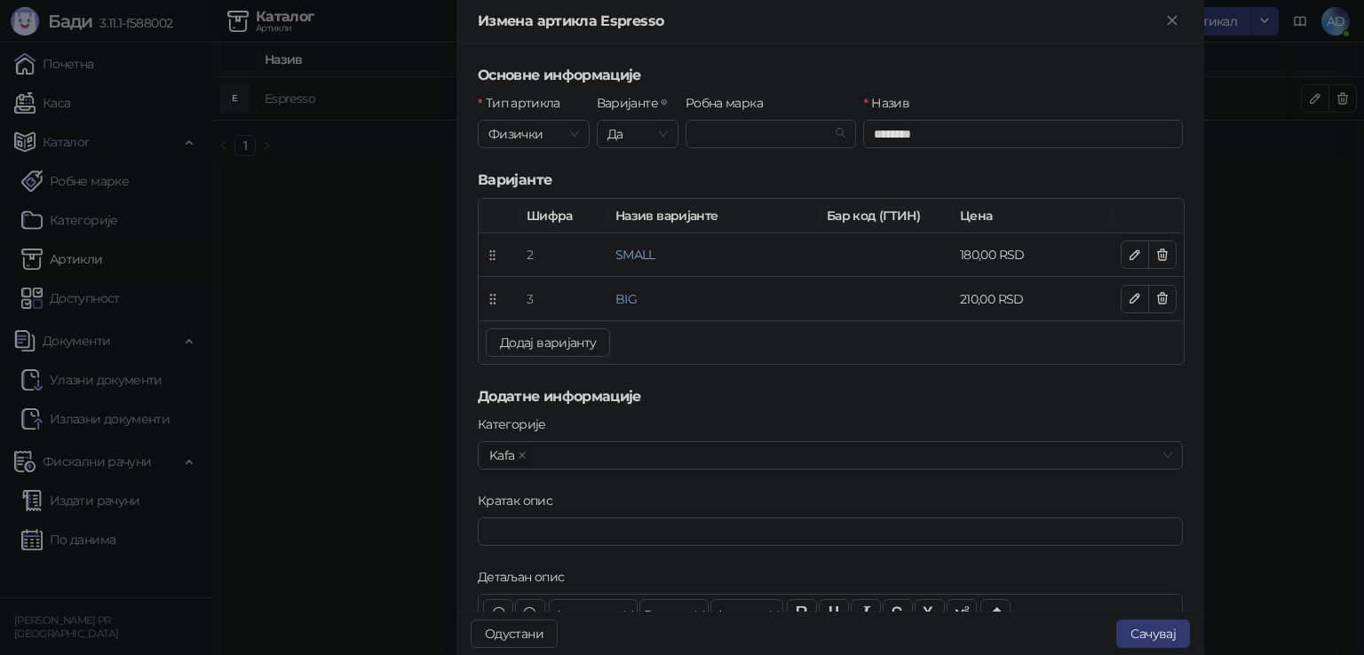
type input "*****"
type input "*"
type input "******"
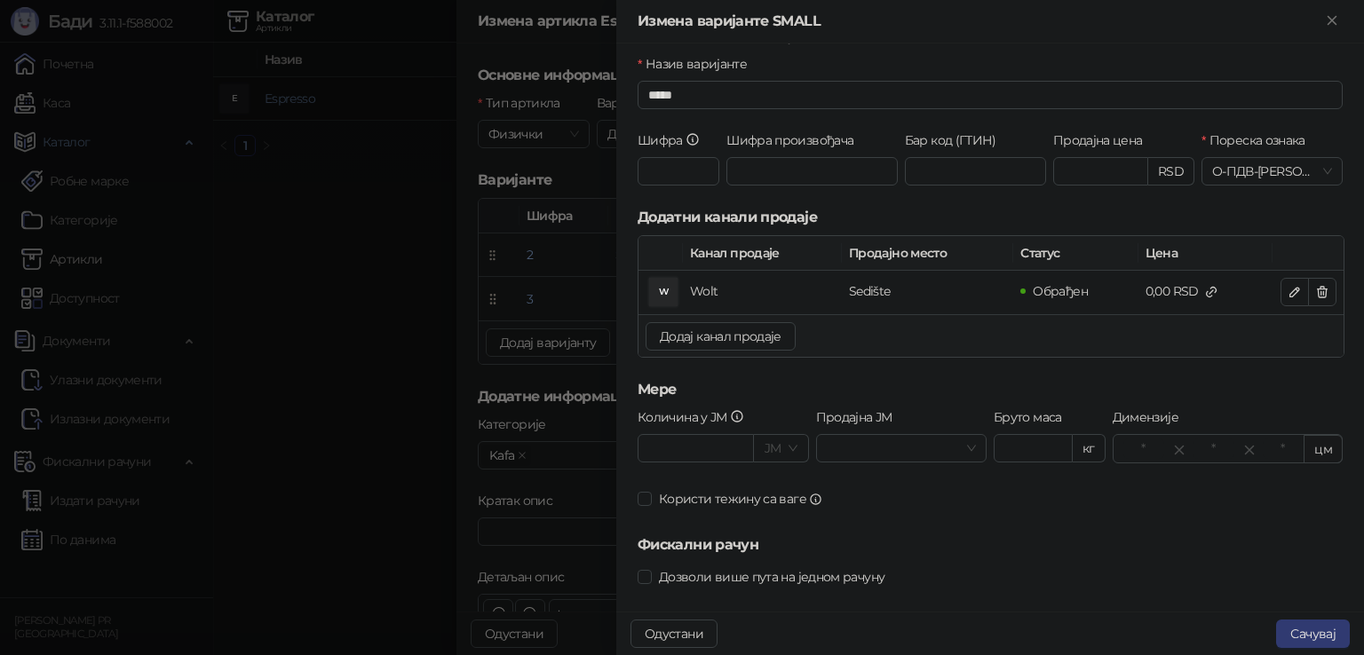
scroll to position [59, 0]
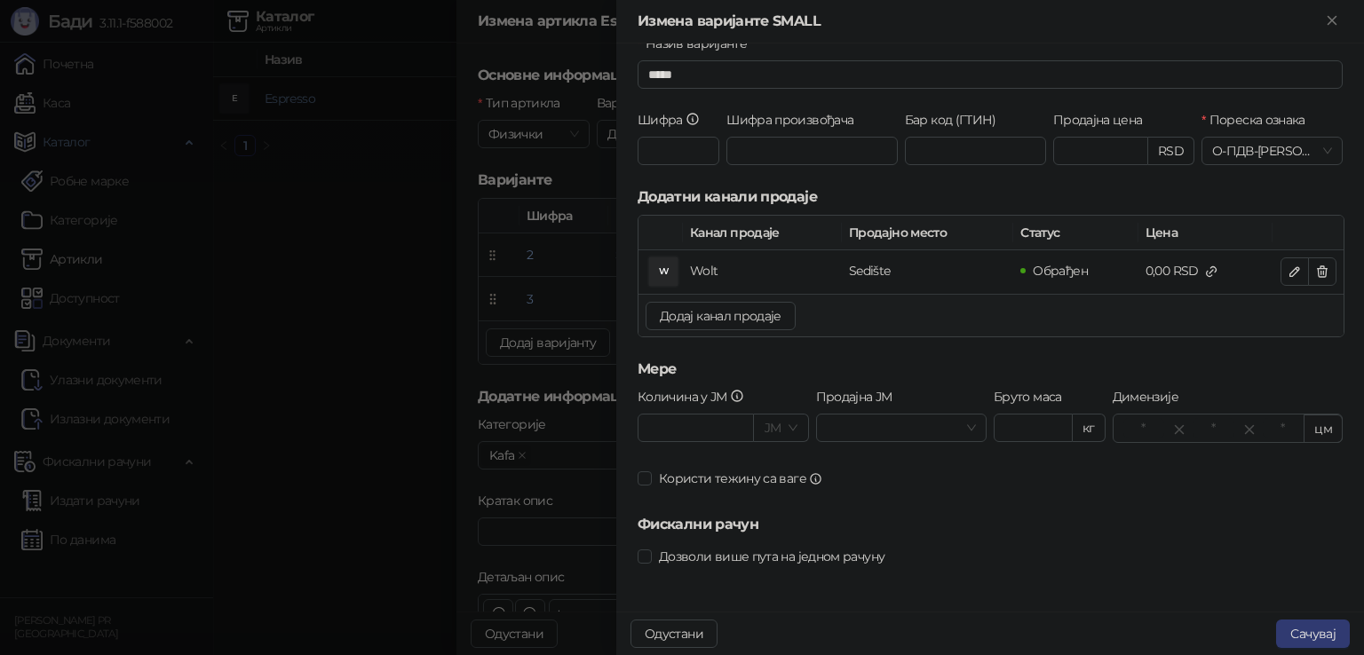
click at [779, 559] on span "Дозволи више пута на једном рачуну" at bounding box center [772, 557] width 240 height 20
click at [769, 475] on span "Користи тежину са ваге" at bounding box center [741, 479] width 178 height 20
click at [767, 478] on span "Користи тежину са ваге" at bounding box center [741, 479] width 178 height 20
click at [741, 469] on span "Користи тежину са ваге" at bounding box center [741, 479] width 178 height 20
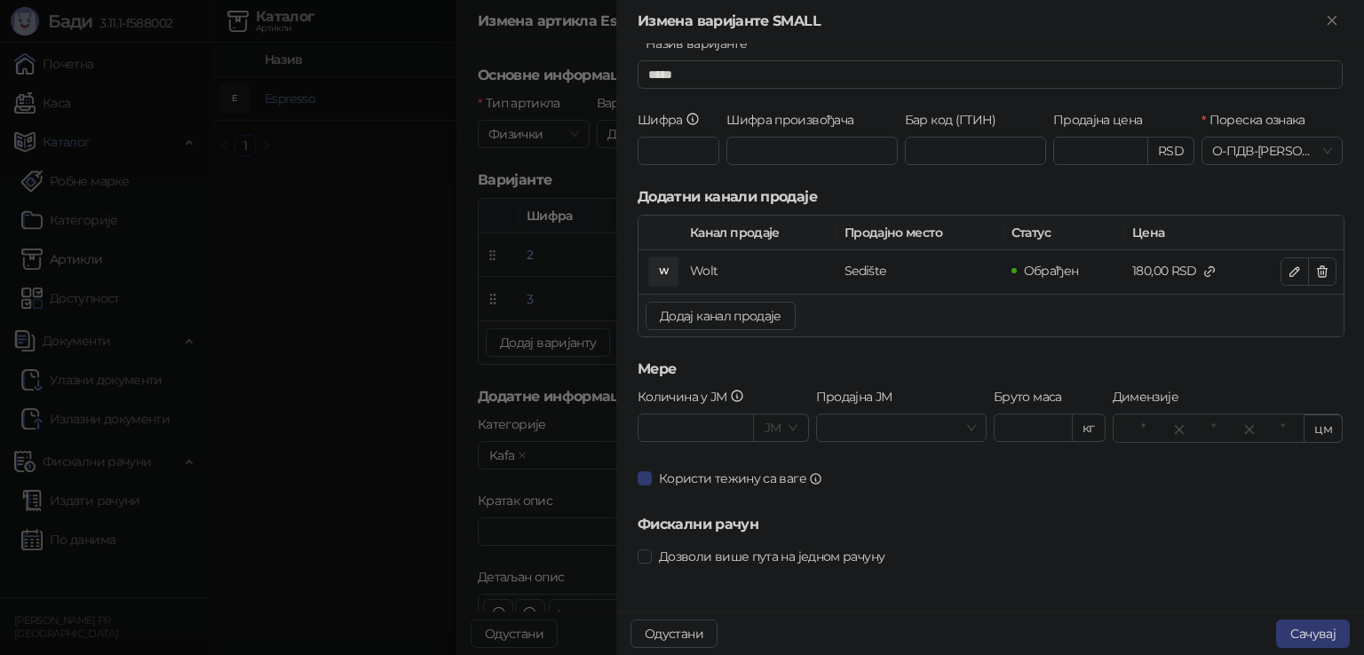
click at [741, 473] on span "Користи тежину са ваге" at bounding box center [741, 479] width 178 height 20
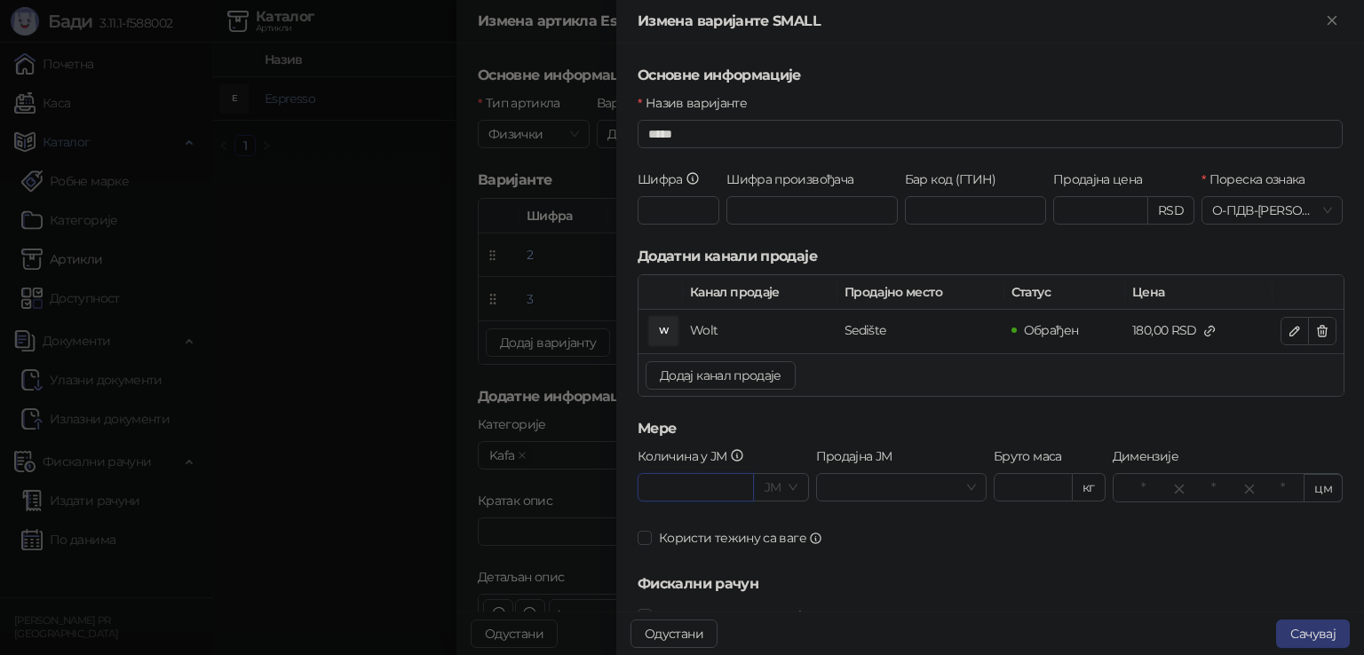
click at [723, 475] on input "Количина у ЈМ" at bounding box center [695, 487] width 116 height 28
click at [739, 457] on icon at bounding box center [737, 455] width 14 height 14
click at [739, 473] on input "Количина у ЈМ" at bounding box center [695, 487] width 116 height 28
click at [891, 434] on h5 "Мере" at bounding box center [989, 428] width 705 height 21
click at [1131, 495] on input "number" at bounding box center [1144, 489] width 42 height 20
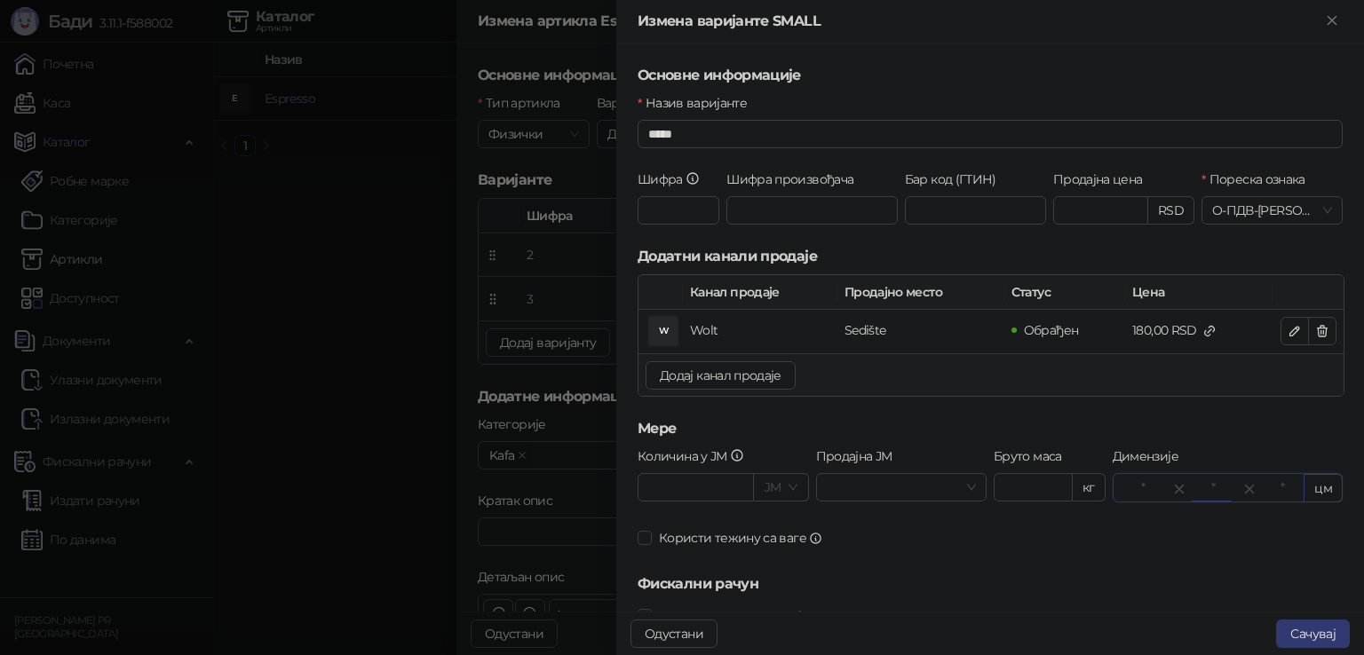
click at [1219, 487] on input "number" at bounding box center [1213, 489] width 42 height 20
click at [1171, 481] on icon "to" at bounding box center [1179, 489] width 16 height 16
click at [1123, 488] on input "number" at bounding box center [1144, 489] width 42 height 20
click at [1171, 487] on icon "to" at bounding box center [1179, 489] width 16 height 16
click at [1215, 491] on input "number" at bounding box center [1213, 489] width 42 height 20
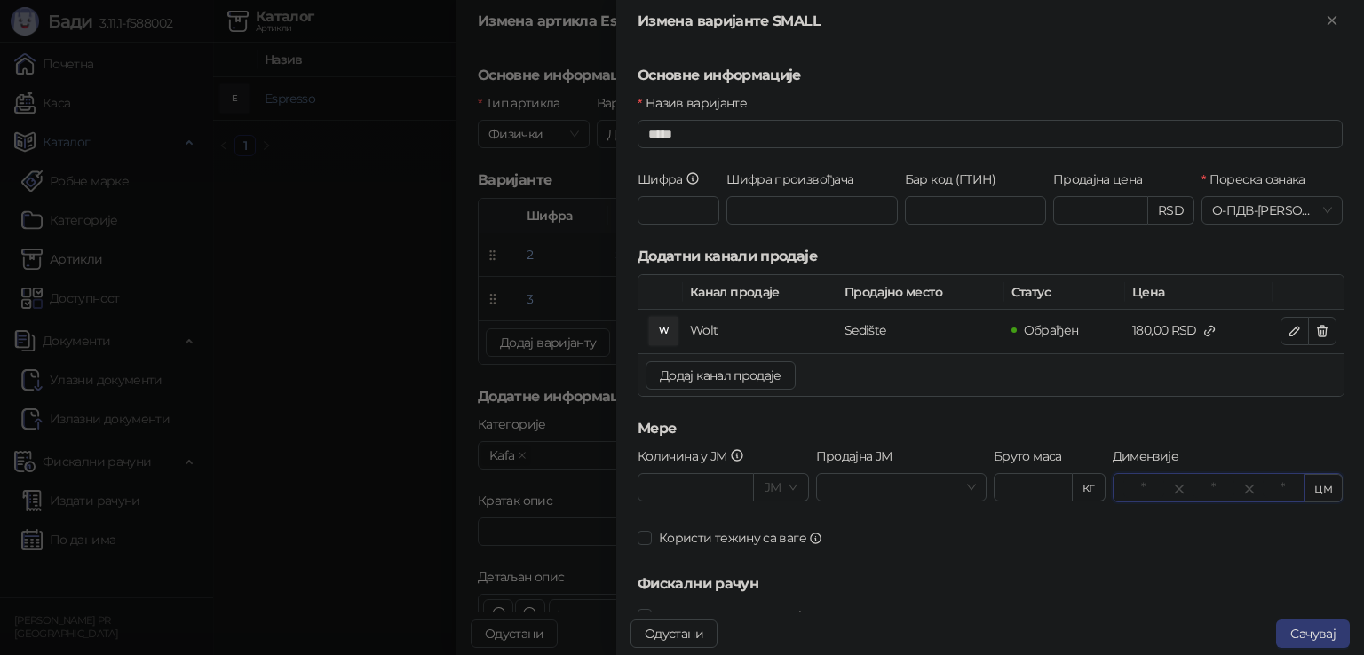
click at [1271, 492] on input "number" at bounding box center [1284, 489] width 42 height 20
click at [1239, 435] on h5 "Мере" at bounding box center [989, 428] width 705 height 21
click at [1317, 495] on span "цм" at bounding box center [1322, 488] width 39 height 28
click at [1308, 486] on span "цм" at bounding box center [1322, 488] width 39 height 28
drag, startPoint x: 1298, startPoint y: 489, endPoint x: 1335, endPoint y: 497, distance: 38.1
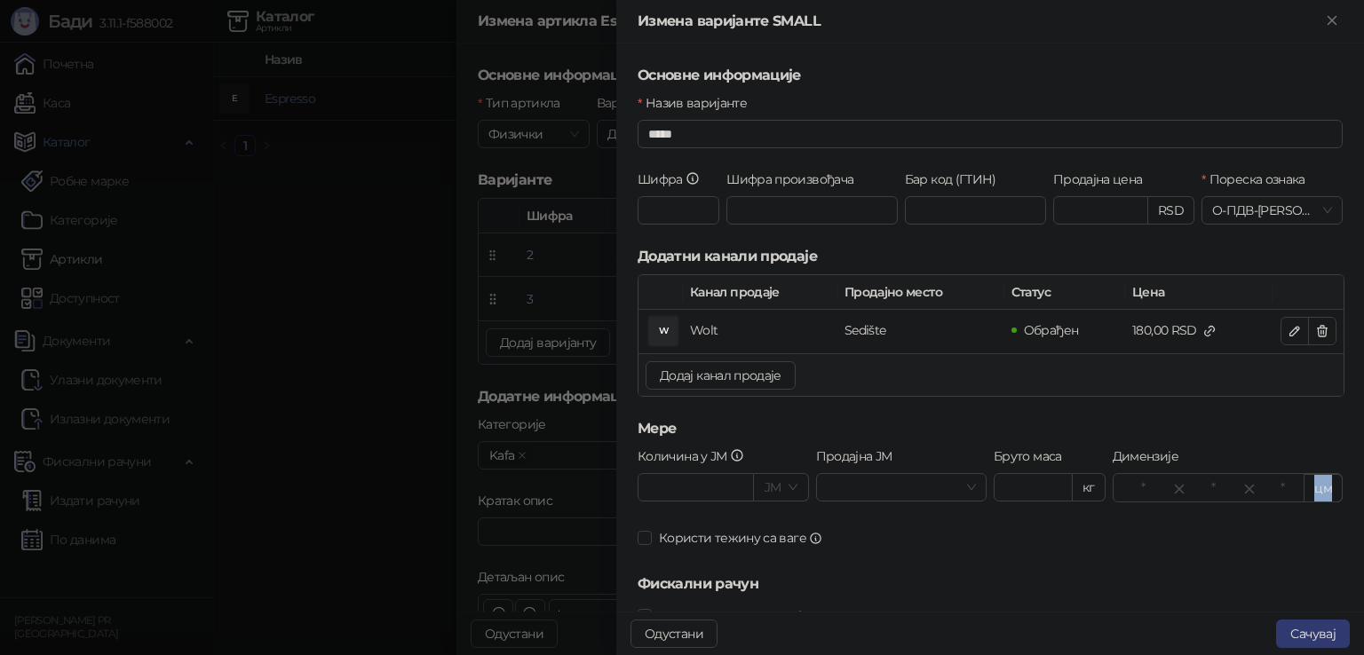
click at [1335, 497] on div "Основне информације Назив варијанте ***** Шифра * Шифра произвођача Бар код (ГТ…" at bounding box center [990, 328] width 748 height 568
click at [1312, 491] on span "цм" at bounding box center [1322, 488] width 39 height 28
click at [1279, 442] on form "Основне информације Назив варијанте ***** Шифра * Шифра произвођача Бар код (ГТ…" at bounding box center [989, 358] width 705 height 587
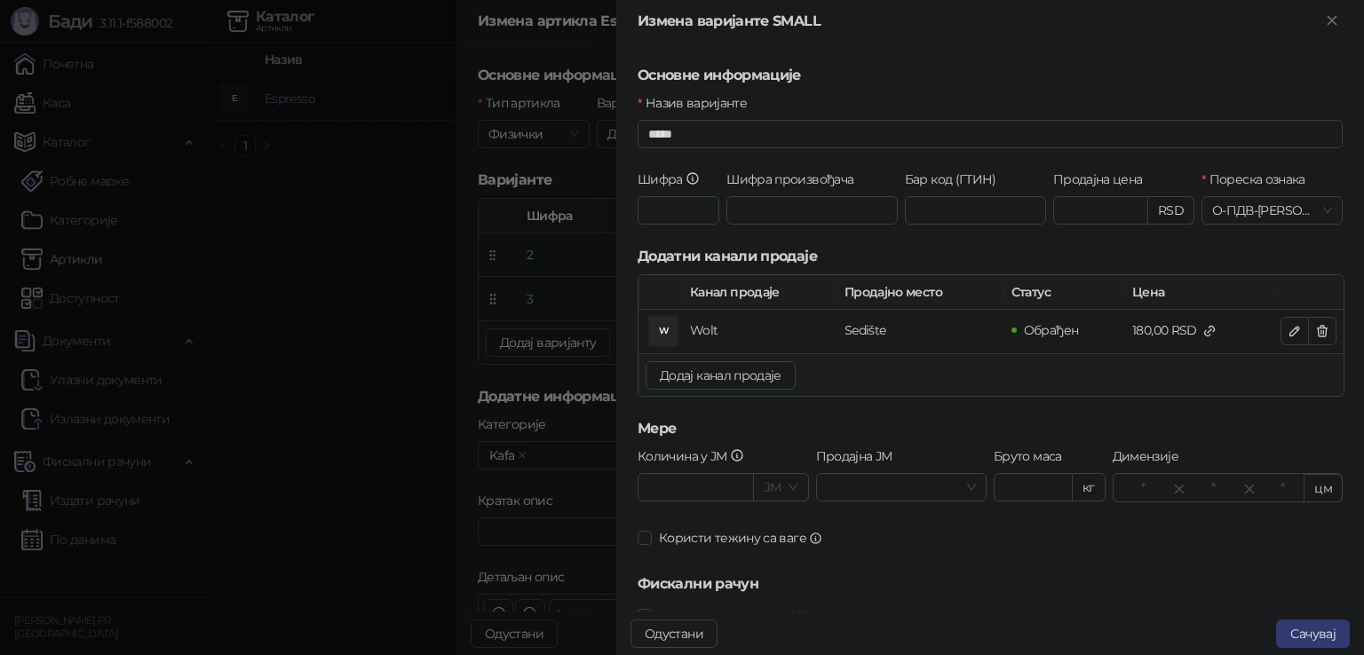
click at [539, 300] on div at bounding box center [682, 327] width 1364 height 655
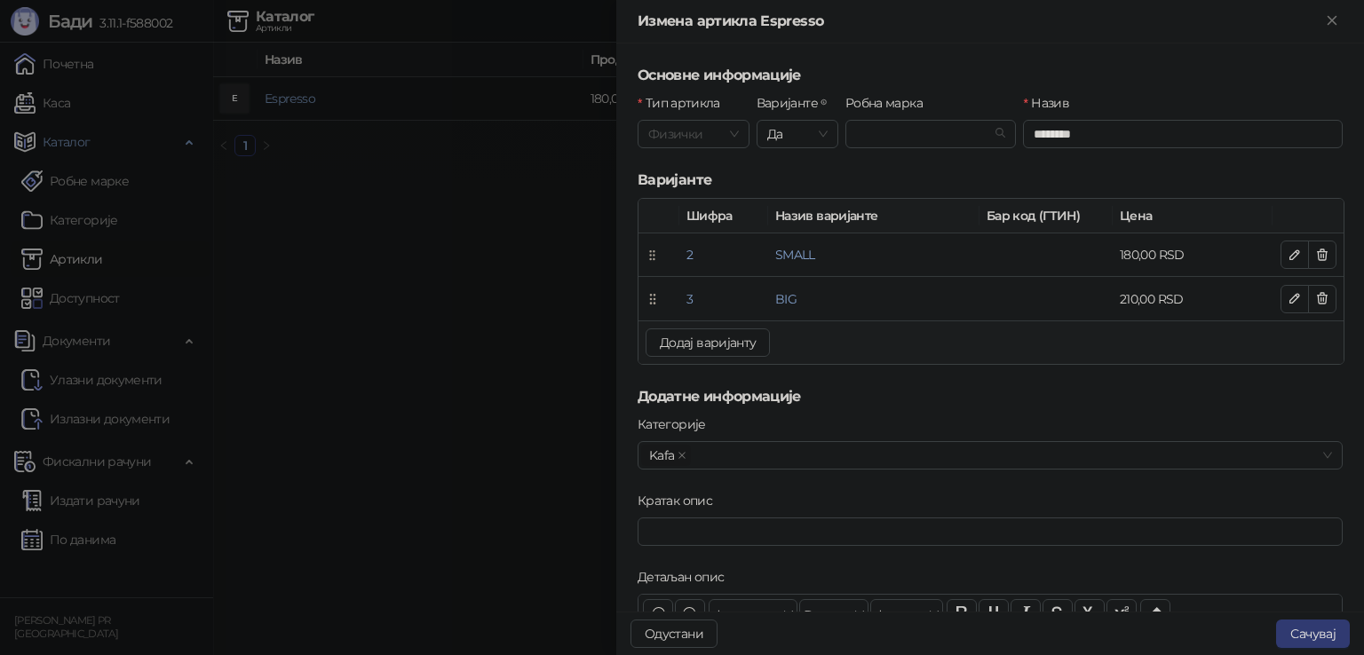
click at [714, 121] on span "Физички" at bounding box center [693, 134] width 91 height 27
click at [724, 88] on form "Основне информације Тип артикла Физички Варијанте Да Робна марка Назив ********…" at bounding box center [989, 587] width 705 height 1044
click at [819, 137] on span "Да" at bounding box center [797, 134] width 60 height 27
click at [792, 169] on div "Не" at bounding box center [793, 170] width 51 height 20
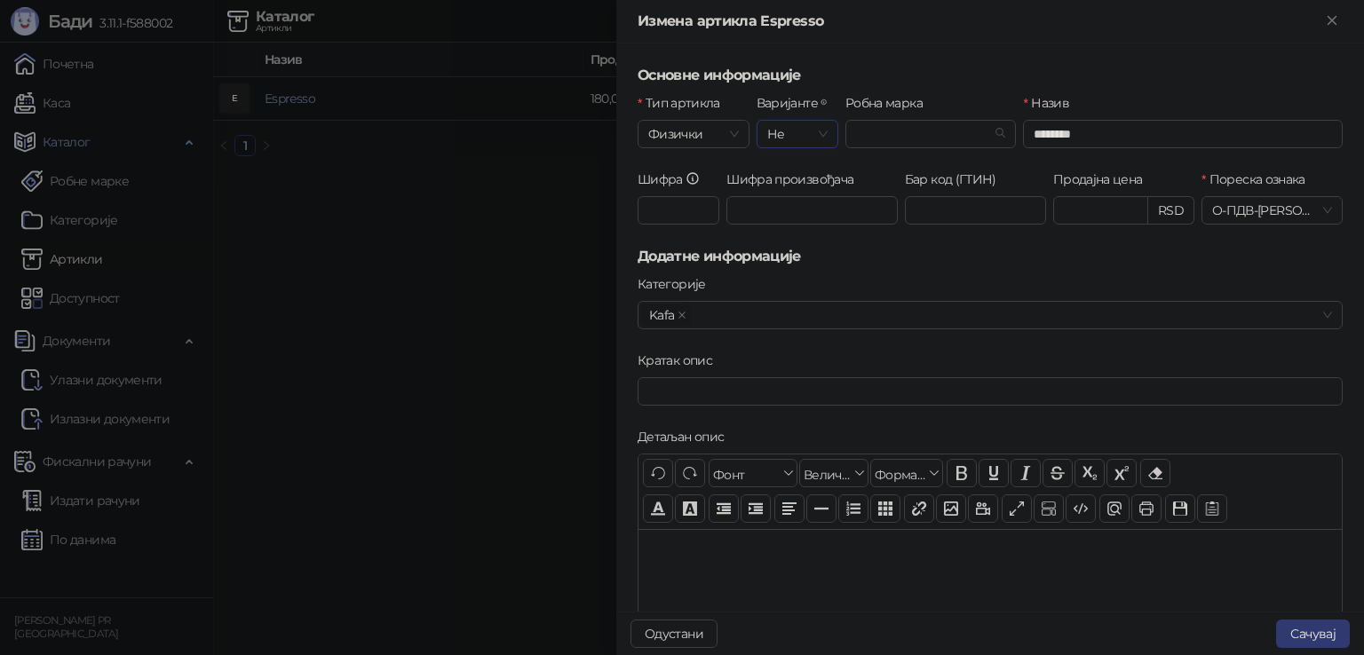
click at [792, 135] on span "Не" at bounding box center [797, 134] width 60 height 27
click at [792, 197] on div "Да" at bounding box center [793, 198] width 51 height 20
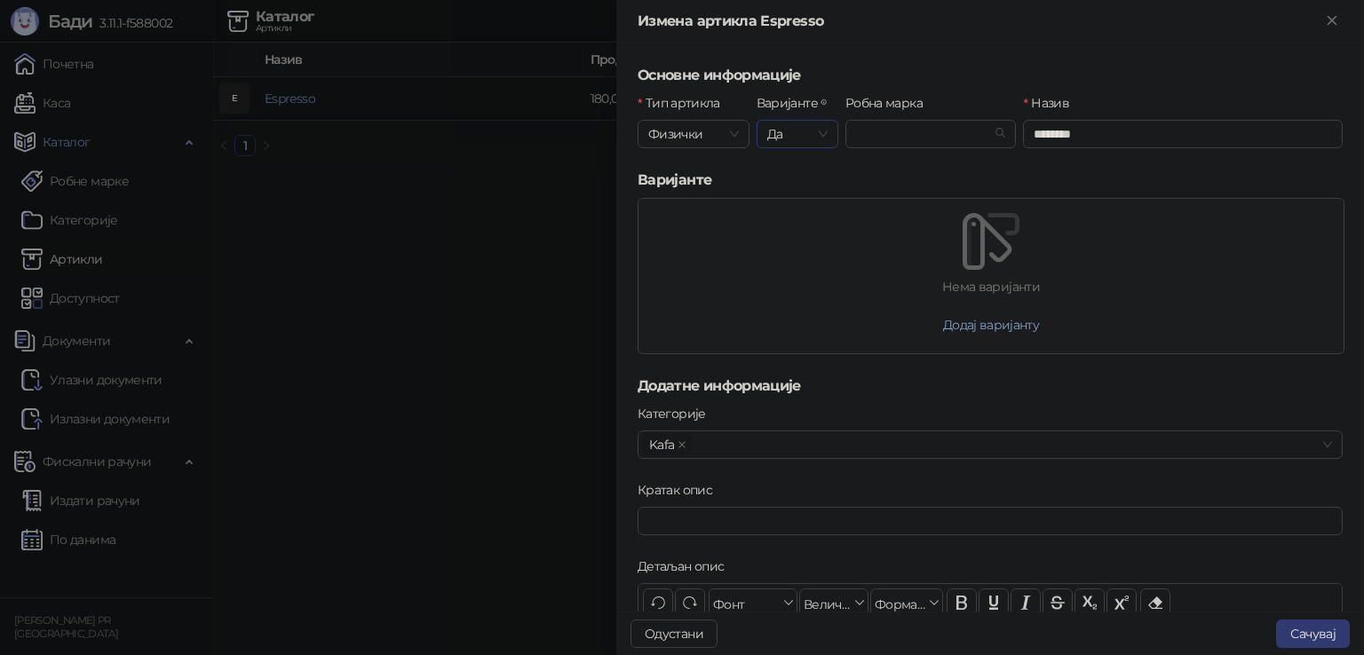
click at [1328, 18] on icon "Close" at bounding box center [1332, 20] width 16 height 16
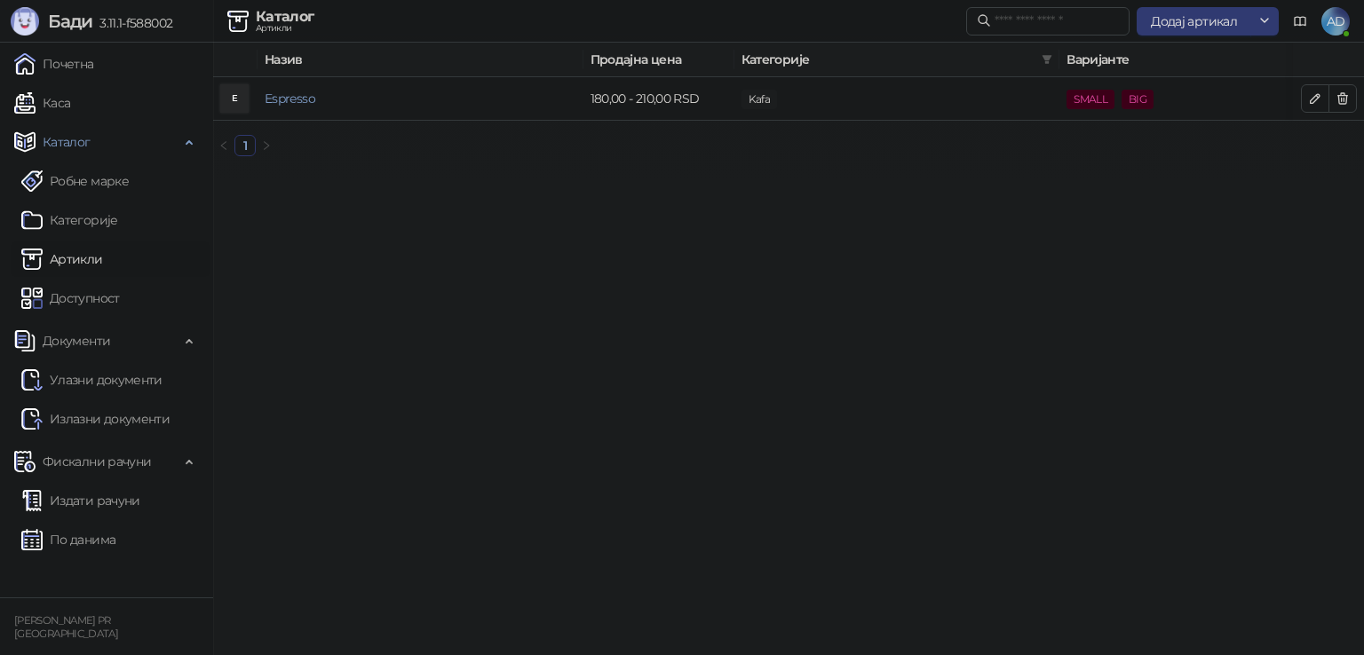
click at [1167, 33] on button "Додај артикал" at bounding box center [1193, 21] width 115 height 28
